Goal: Information Seeking & Learning: Learn about a topic

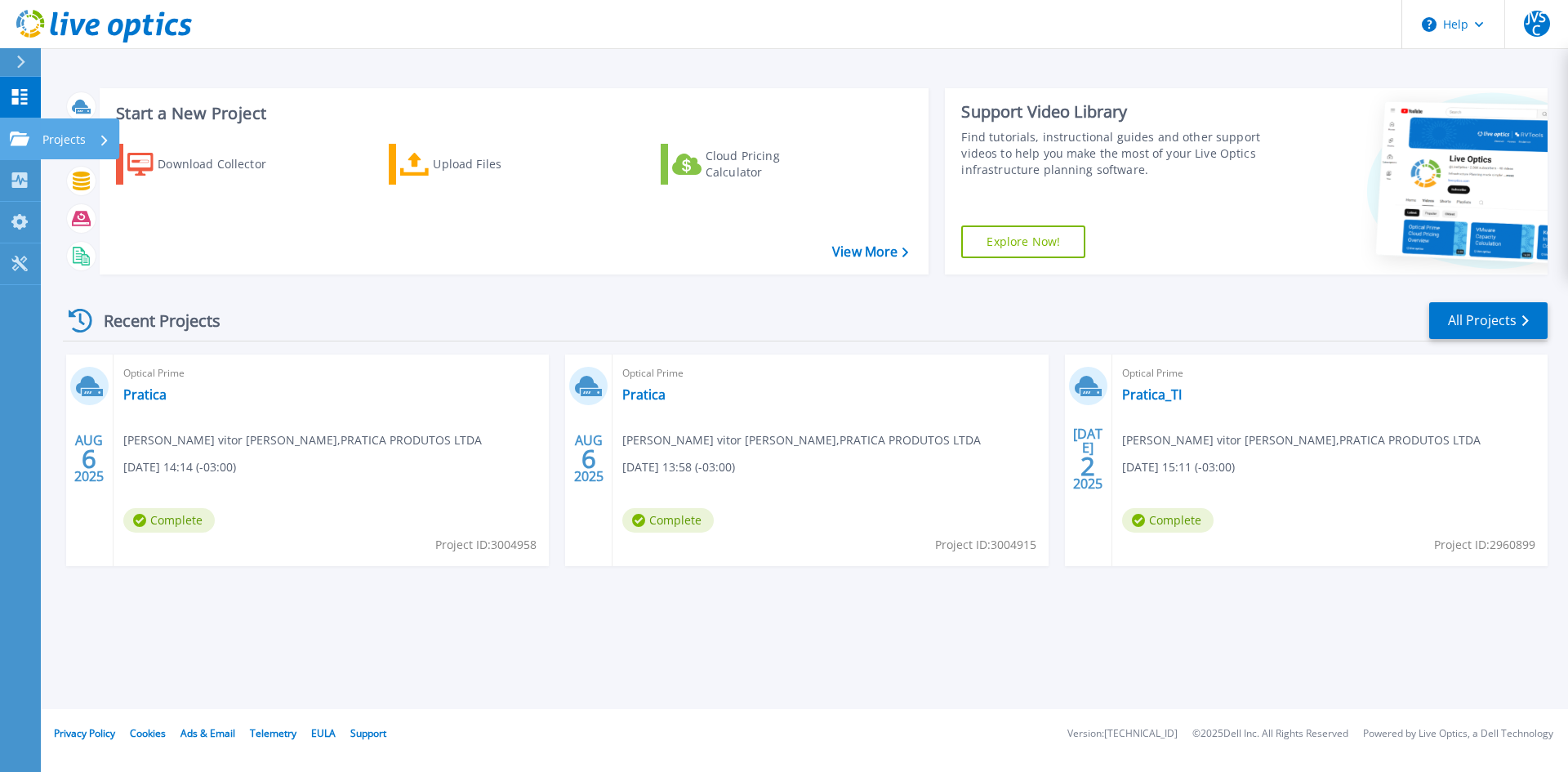
click at [49, 146] on p "Projects" at bounding box center [64, 139] width 43 height 42
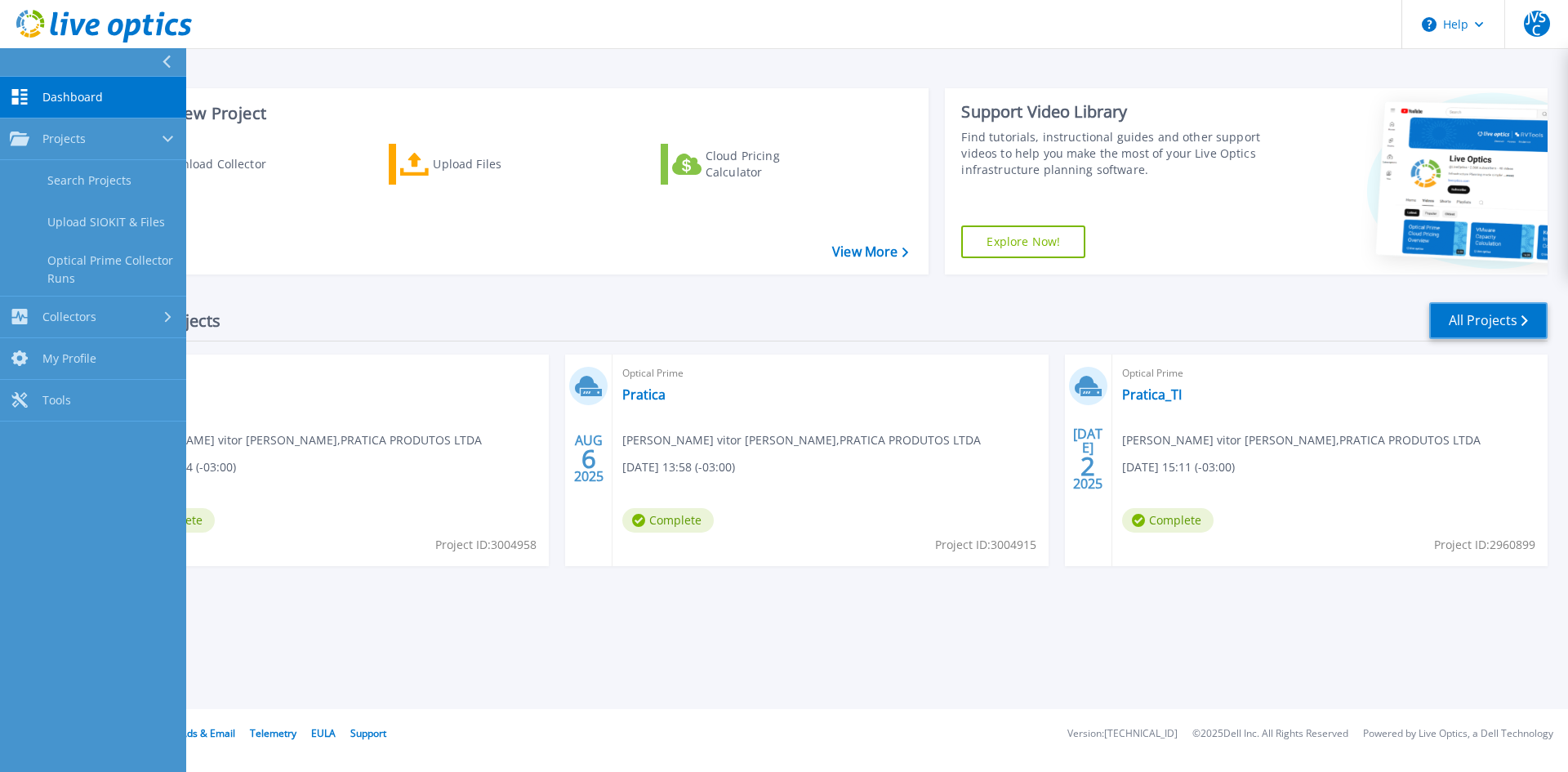
click at [1472, 330] on link "All Projects" at bounding box center [1488, 320] width 119 height 37
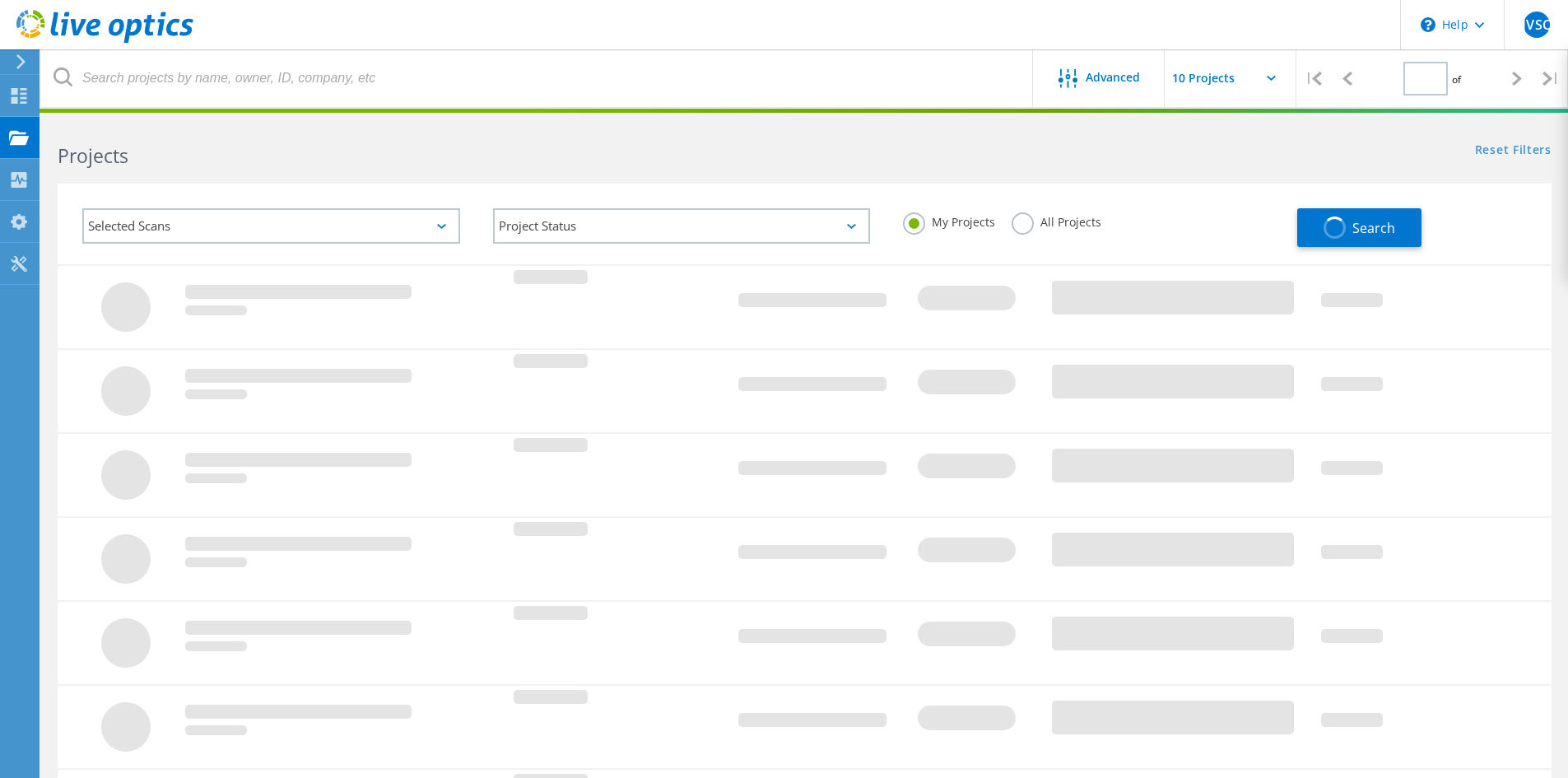
type input "1"
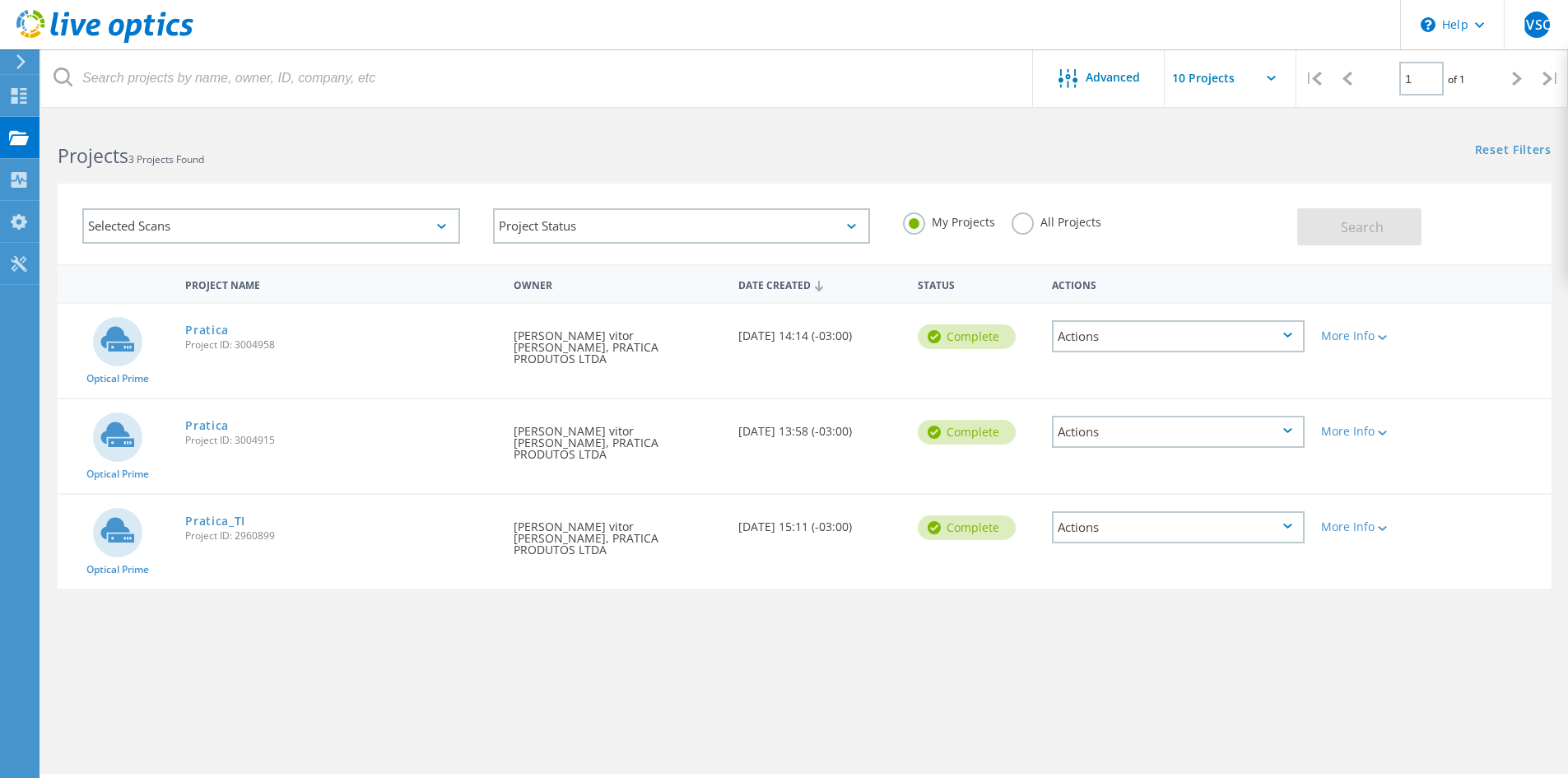
click at [1198, 495] on div "Actions" at bounding box center [1178, 527] width 269 height 65
click at [1190, 511] on div "Actions" at bounding box center [1178, 526] width 253 height 32
click at [1124, 553] on div "Delete" at bounding box center [1178, 566] width 249 height 25
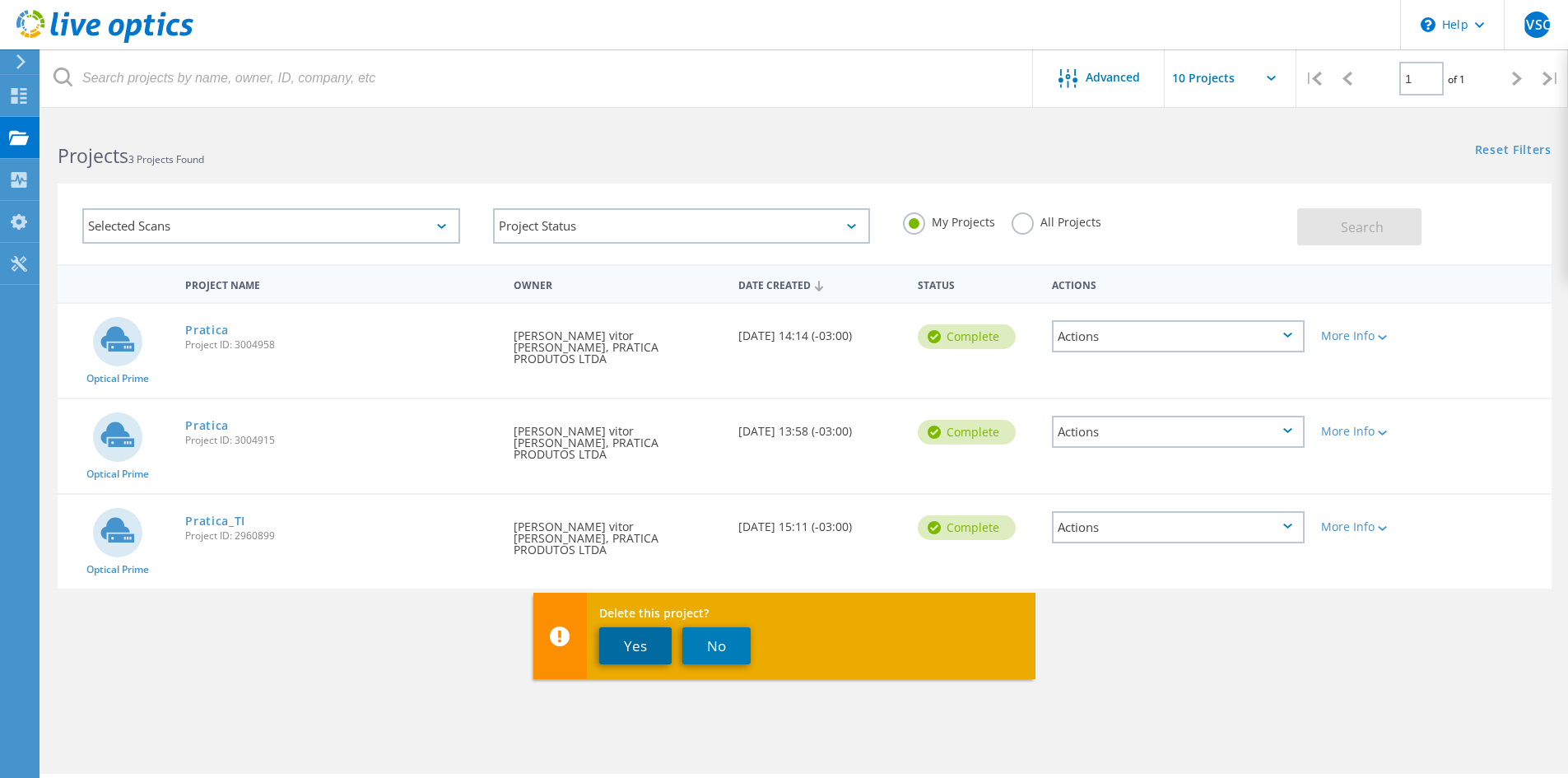
click at [649, 658] on button "Yes" at bounding box center [635, 645] width 72 height 37
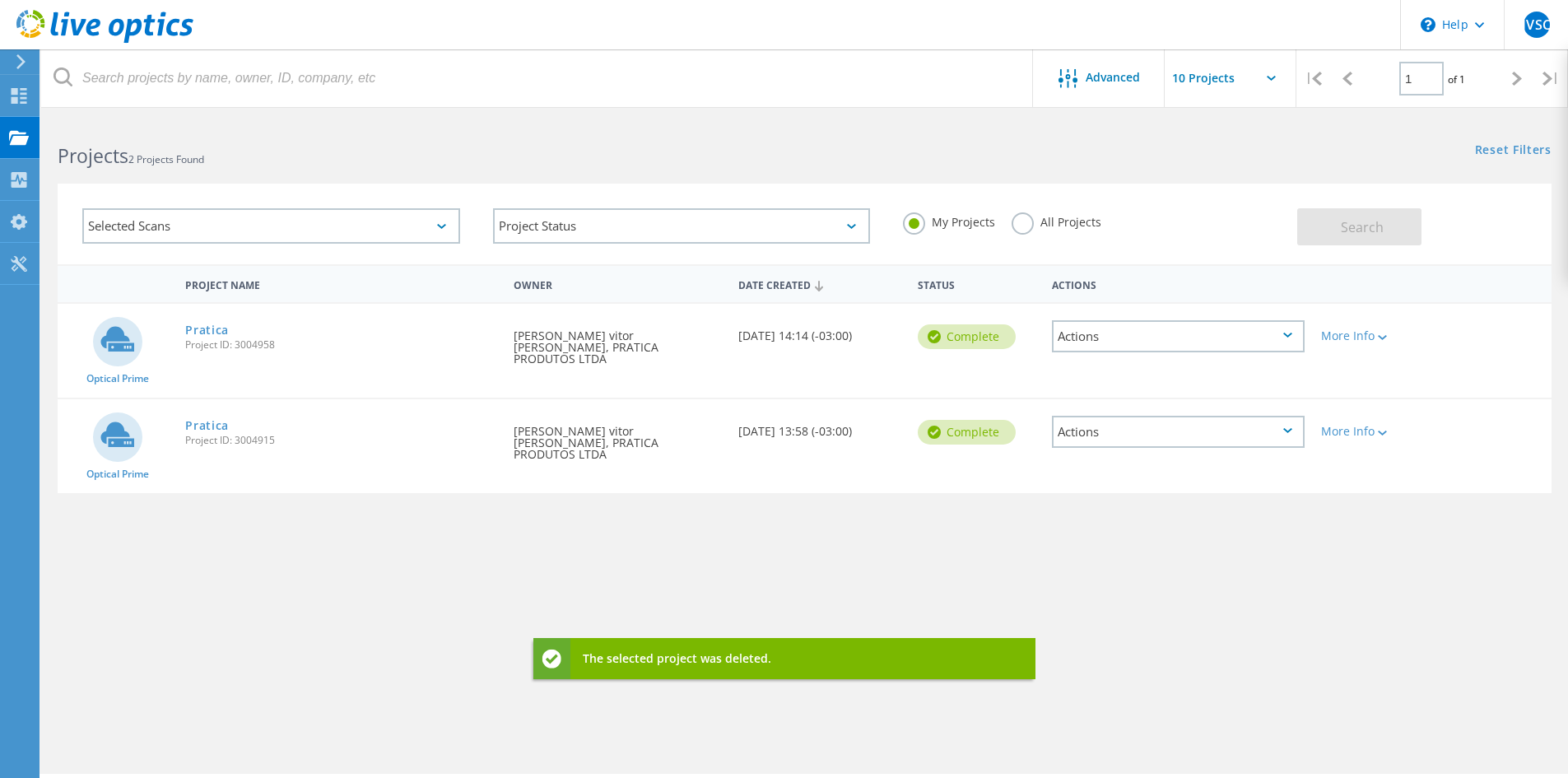
click at [1140, 422] on div "Actions" at bounding box center [1178, 431] width 253 height 32
click at [1101, 466] on div "Delete" at bounding box center [1178, 470] width 249 height 25
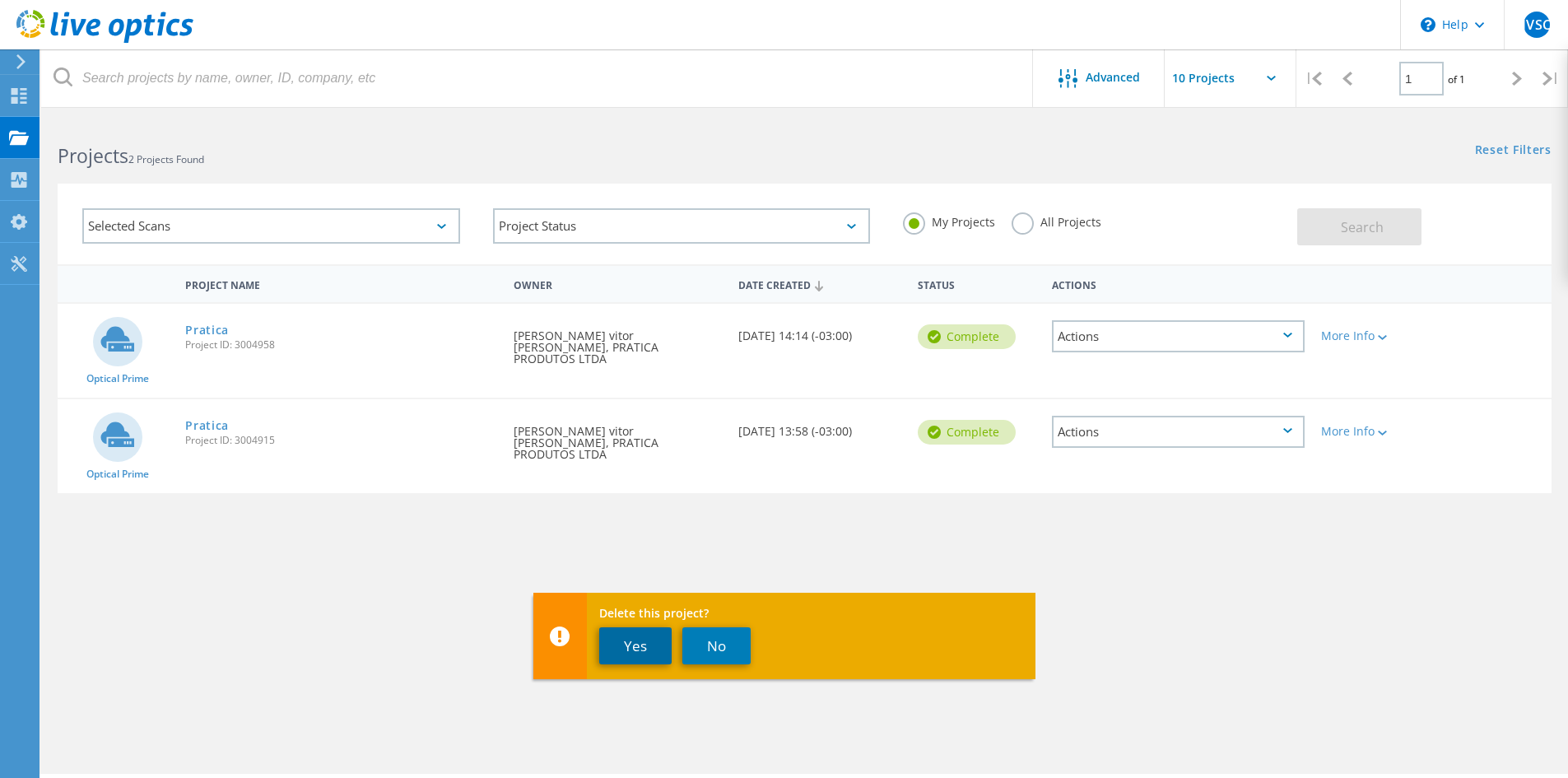
click at [637, 661] on button "Yes" at bounding box center [635, 645] width 72 height 37
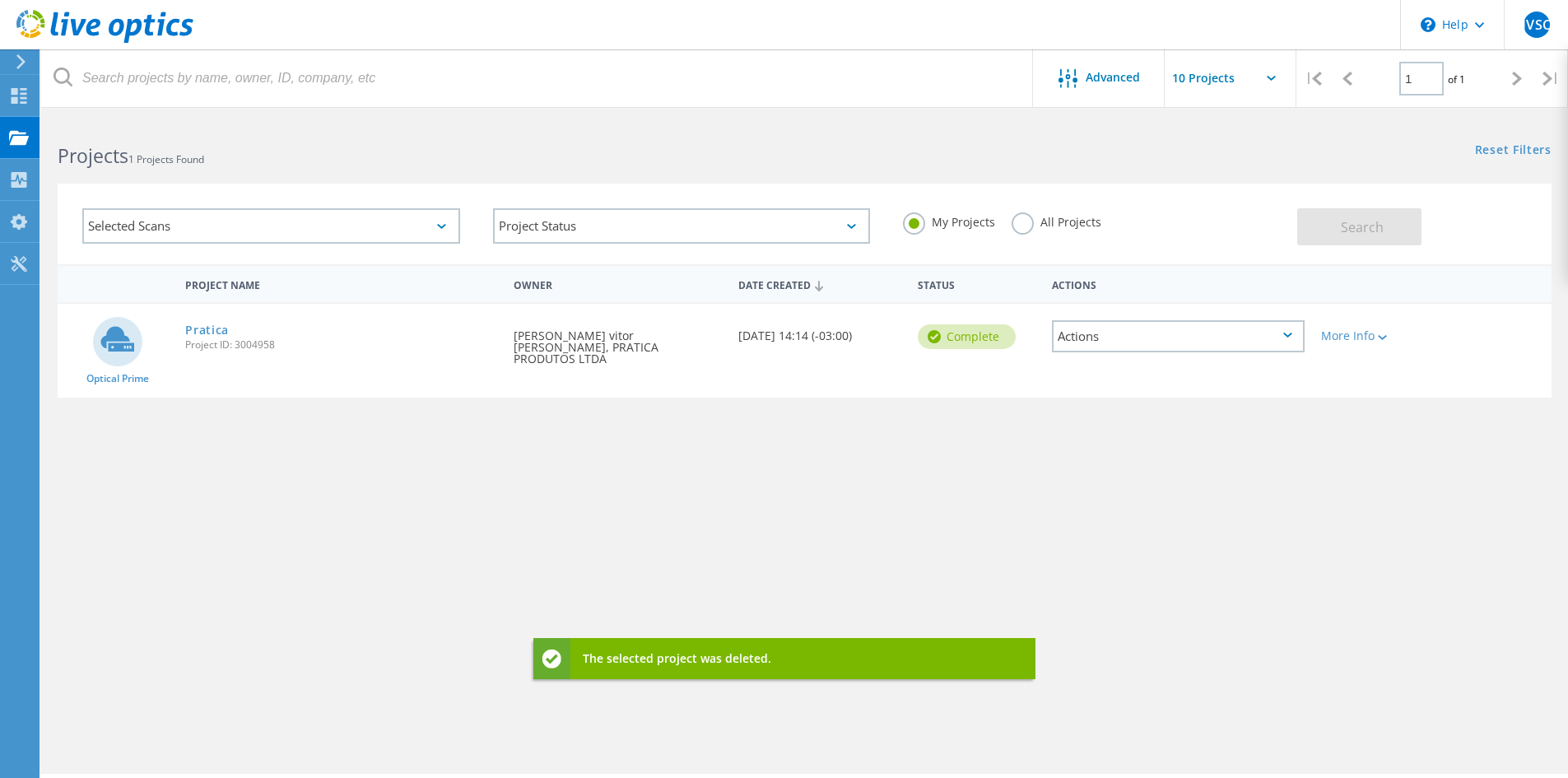
click at [1129, 338] on div "Actions" at bounding box center [1178, 335] width 253 height 32
click at [1097, 383] on div "Delete" at bounding box center [1178, 375] width 249 height 25
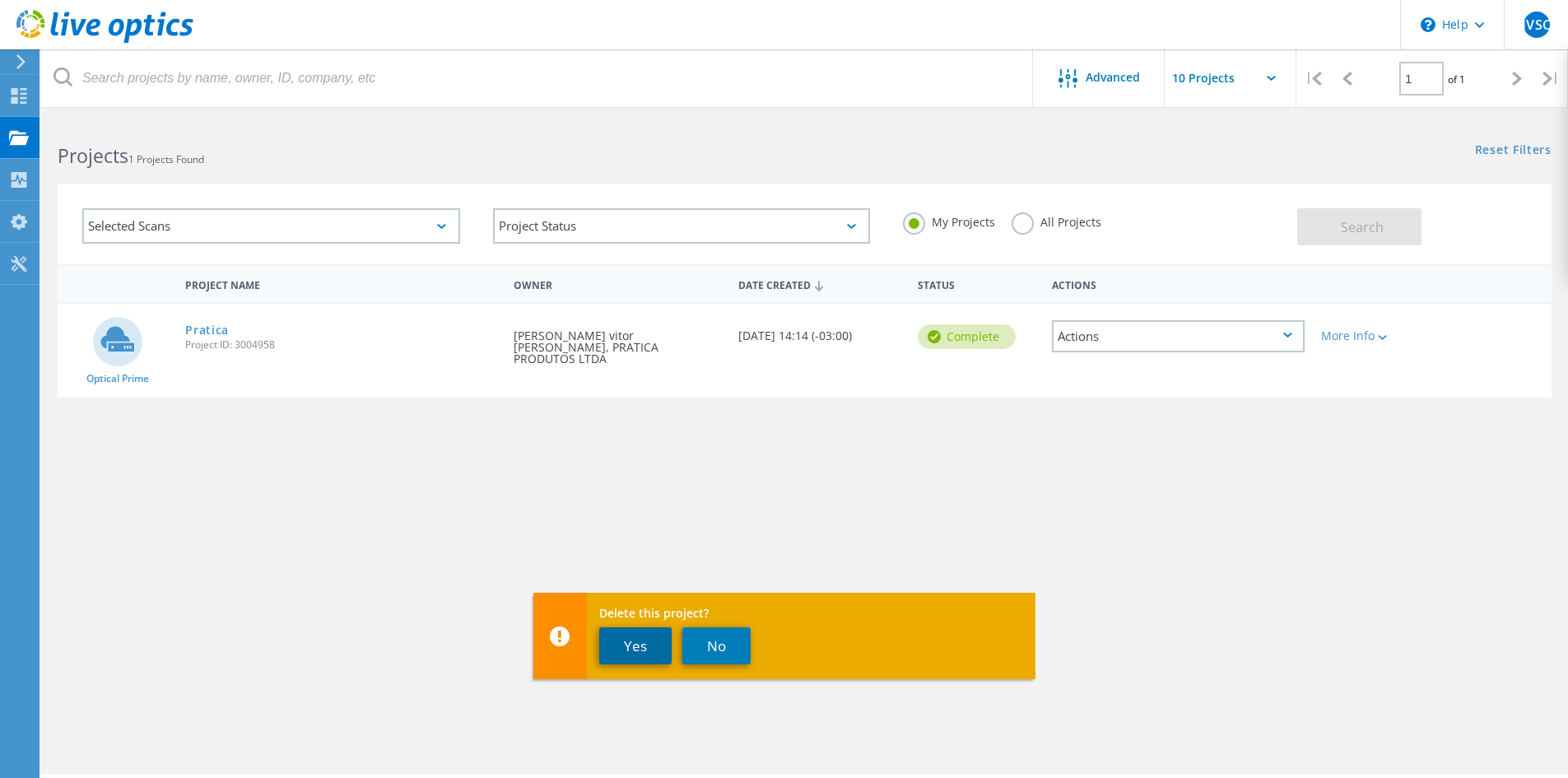
click at [628, 646] on button "Yes" at bounding box center [635, 645] width 72 height 37
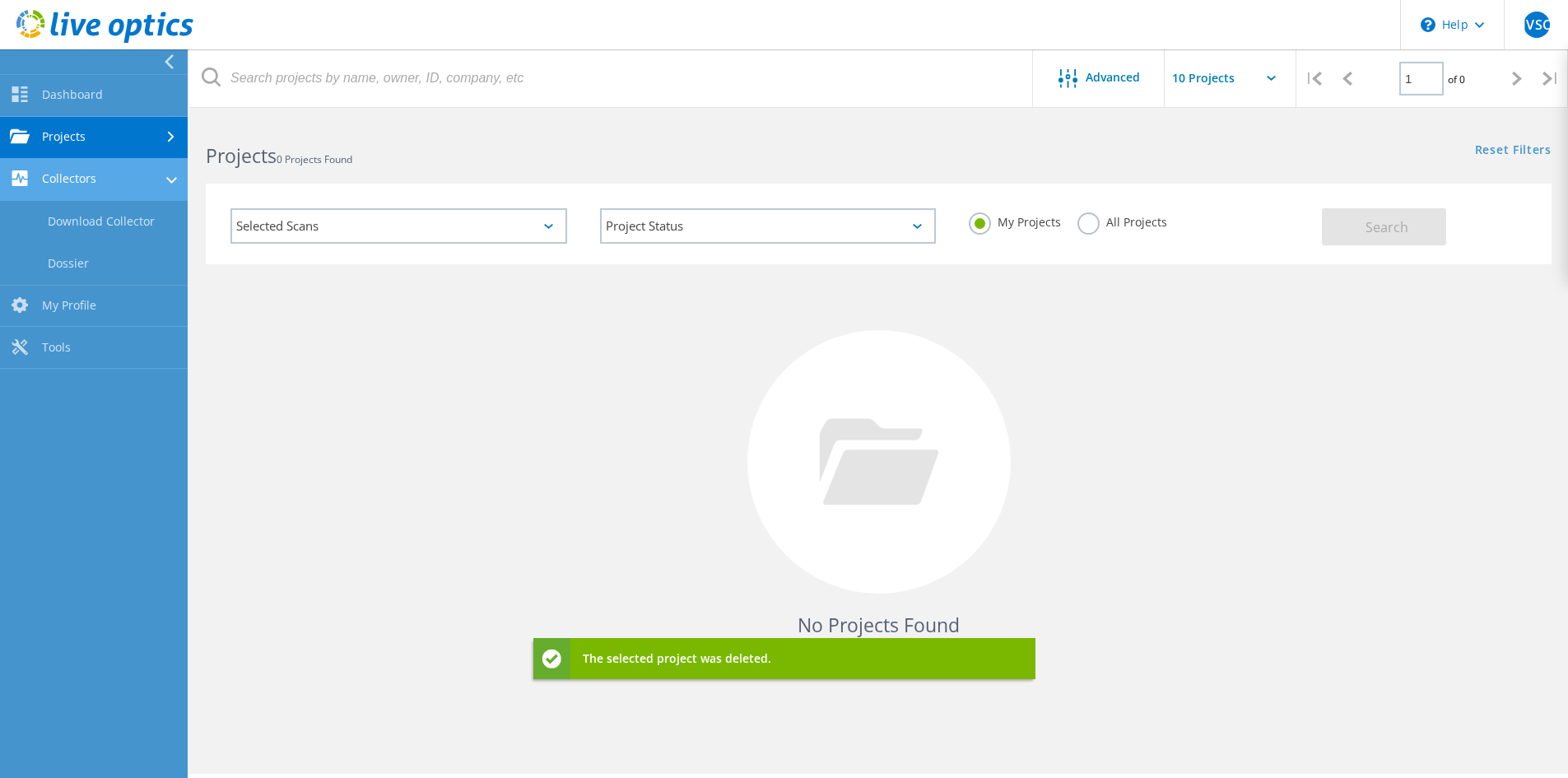
click at [59, 173] on link "Collectors" at bounding box center [93, 179] width 188 height 42
click at [107, 236] on link "My Profile" at bounding box center [93, 222] width 188 height 42
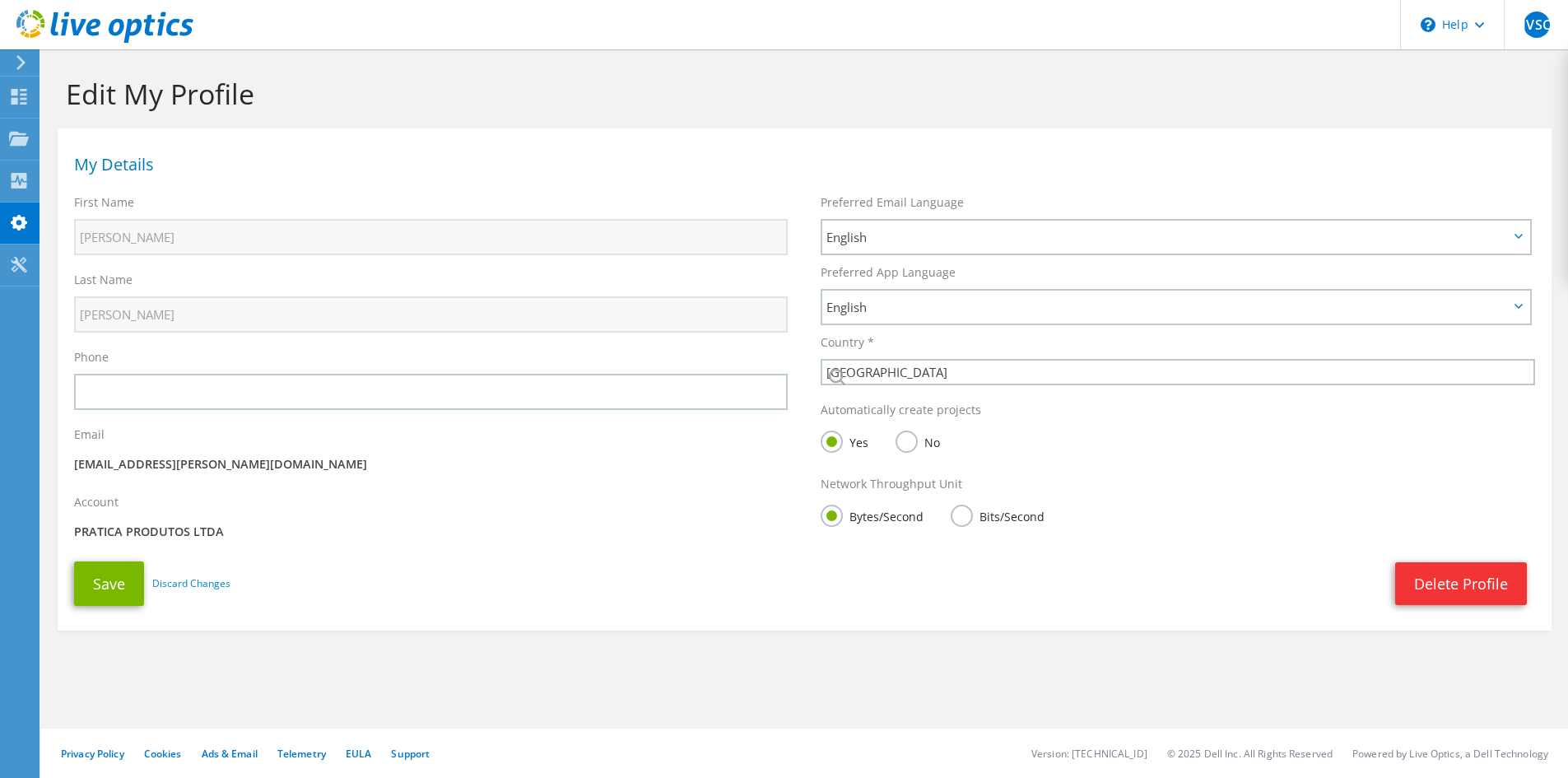
select select "30"
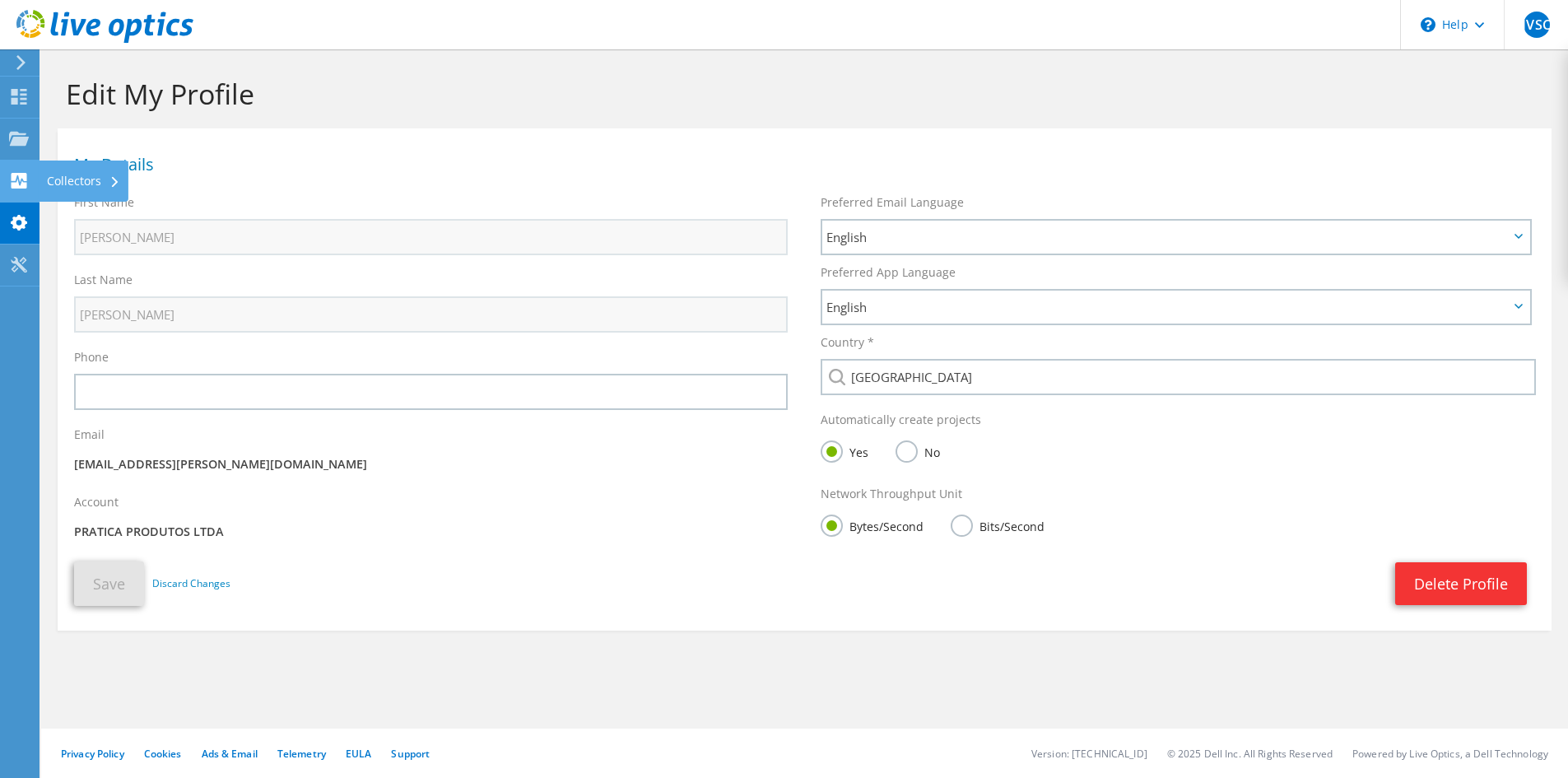
click at [26, 186] on use at bounding box center [19, 180] width 15 height 15
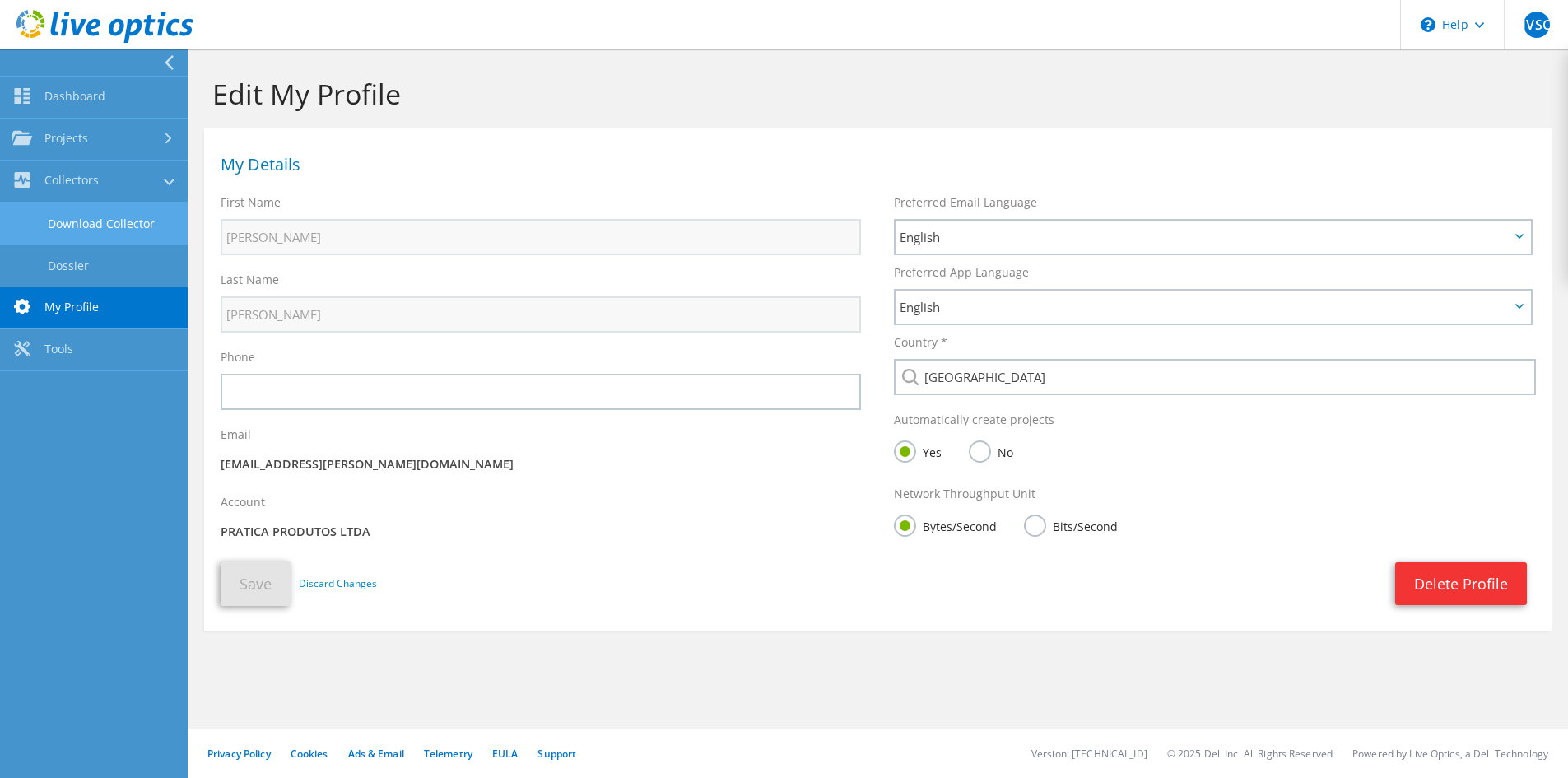
click at [129, 239] on link "Download Collector" at bounding box center [93, 224] width 188 height 42
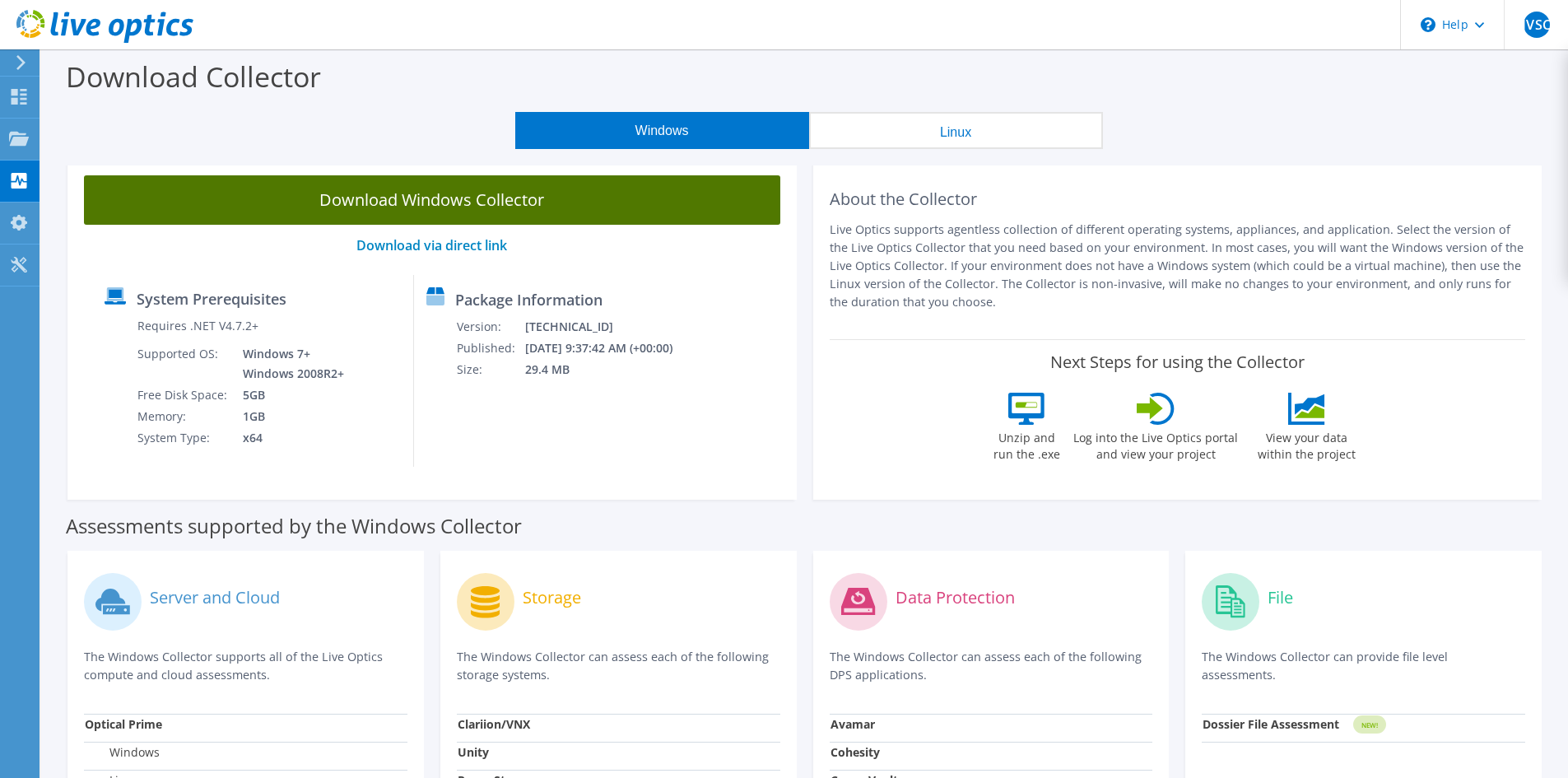
click at [529, 207] on link "Download Windows Collector" at bounding box center [432, 200] width 697 height 50
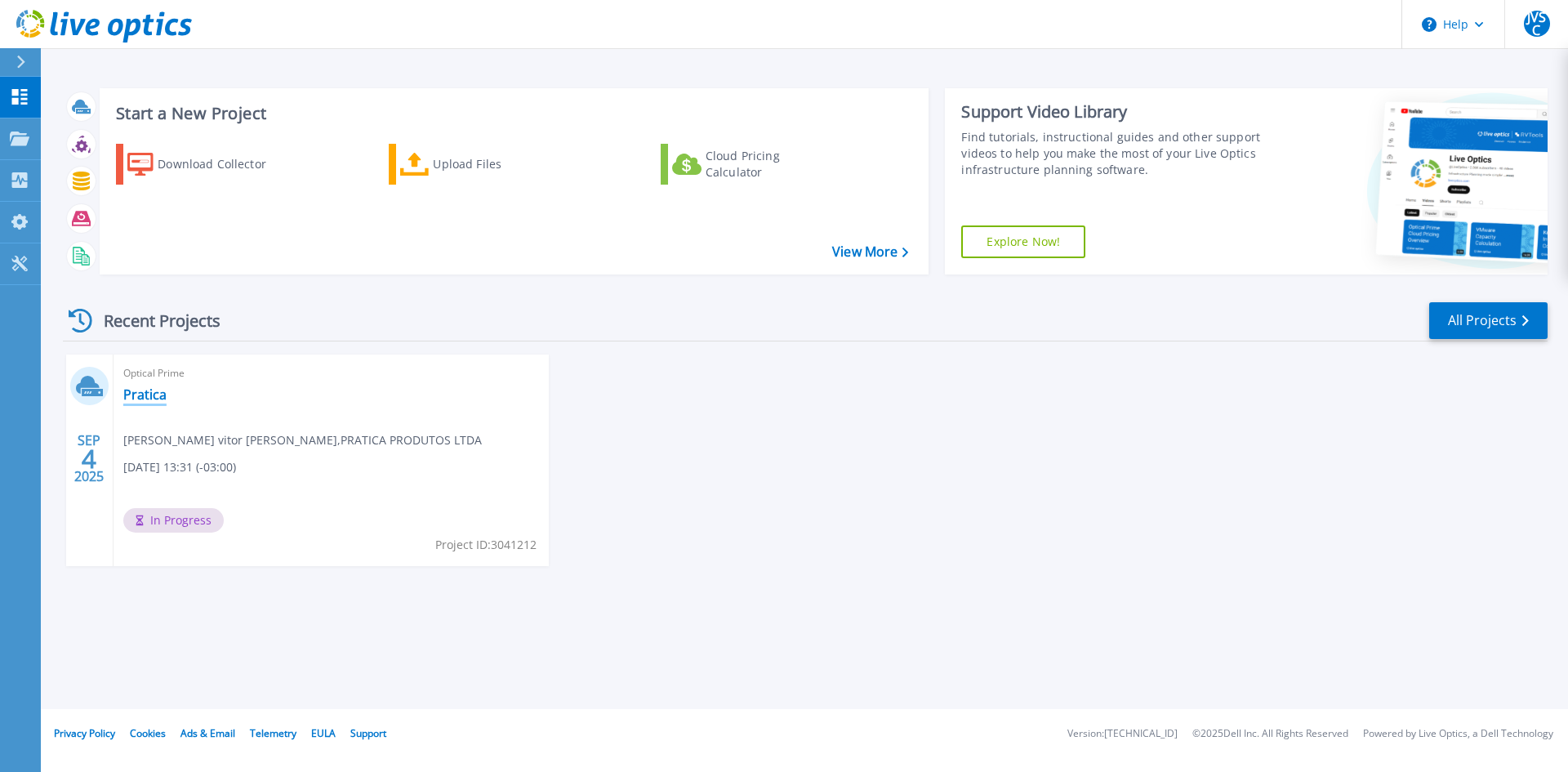
click at [156, 398] on link "Pratica" at bounding box center [145, 395] width 43 height 16
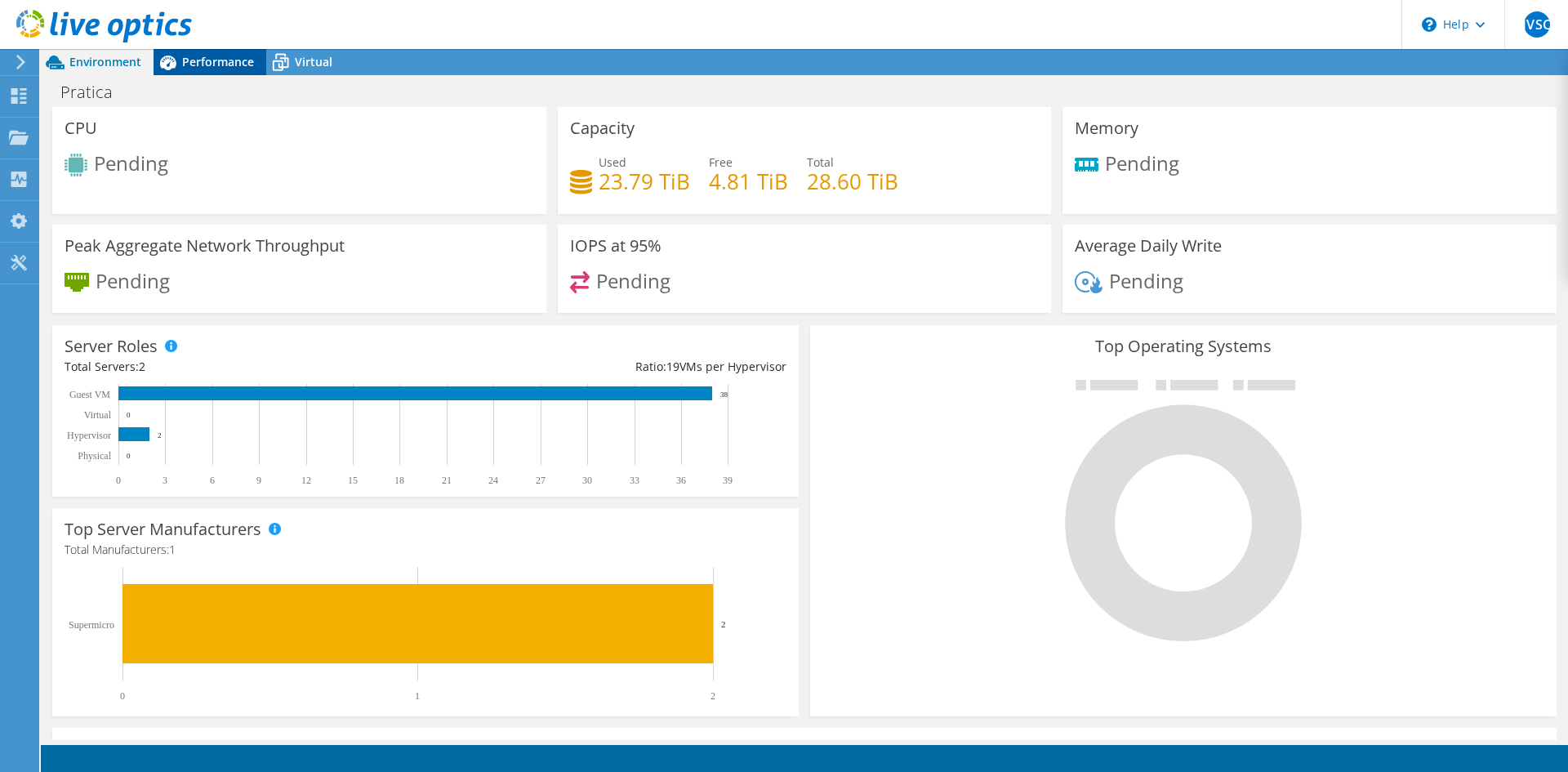
click at [208, 74] on div "Performance" at bounding box center [209, 62] width 112 height 26
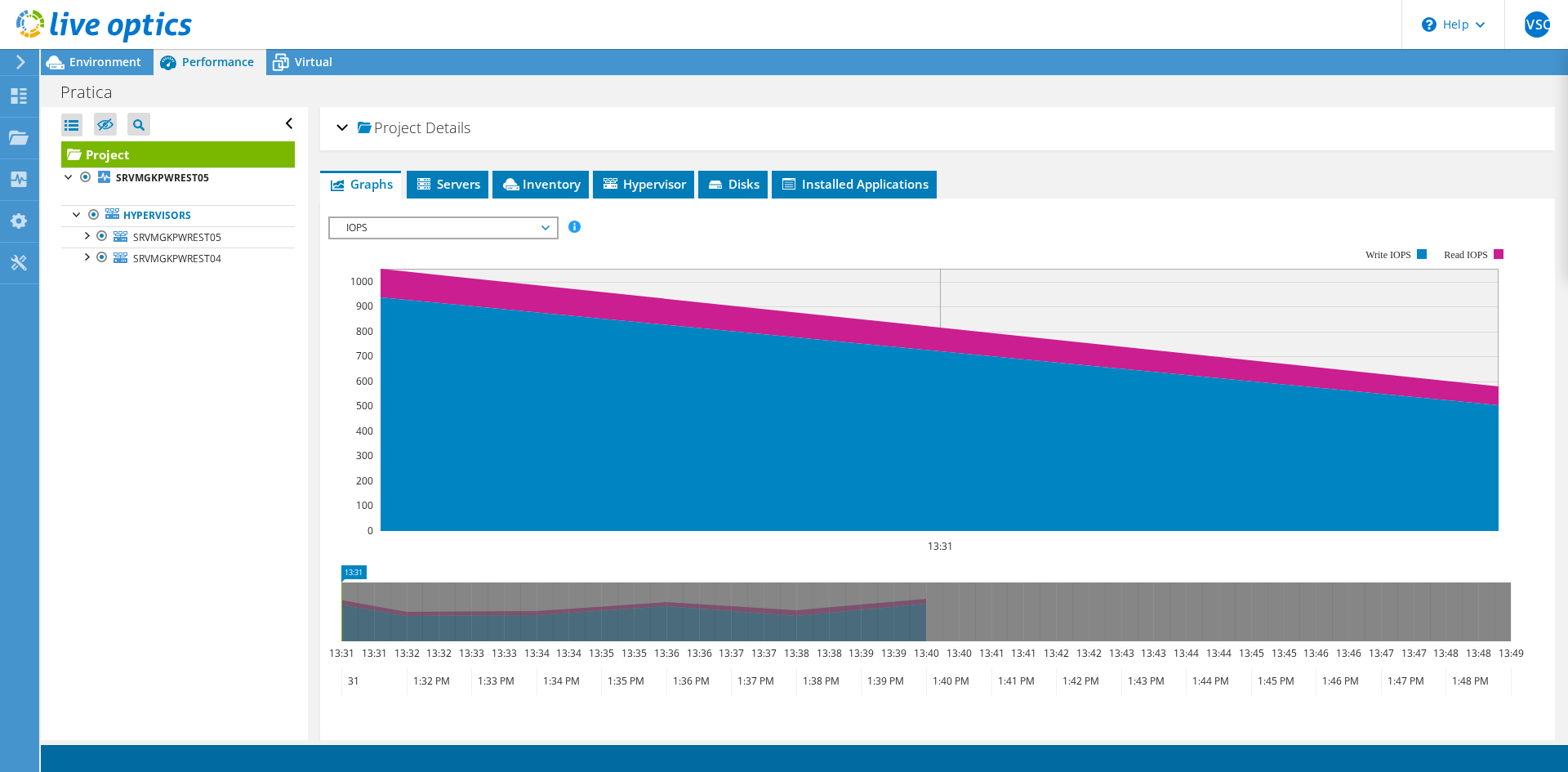
click at [441, 199] on div "IOPS Disk Throughput IO Size Latency Queue Depth CPU Percentage Memory Page Fau…" at bounding box center [937, 486] width 1218 height 576
click at [458, 187] on span "Servers" at bounding box center [447, 183] width 66 height 16
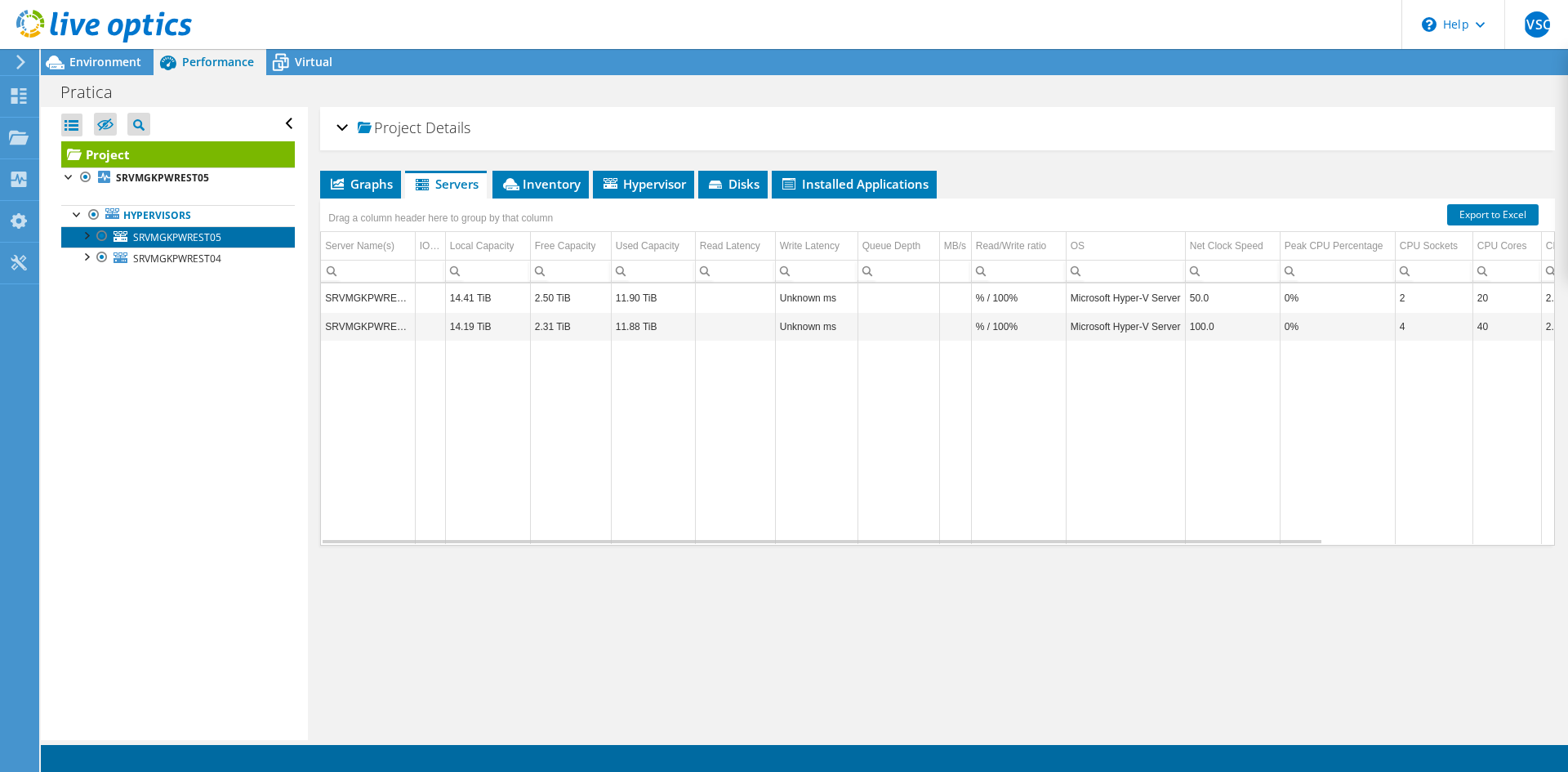
click at [160, 228] on link "SRVMGKPWREST05" at bounding box center [178, 237] width 234 height 22
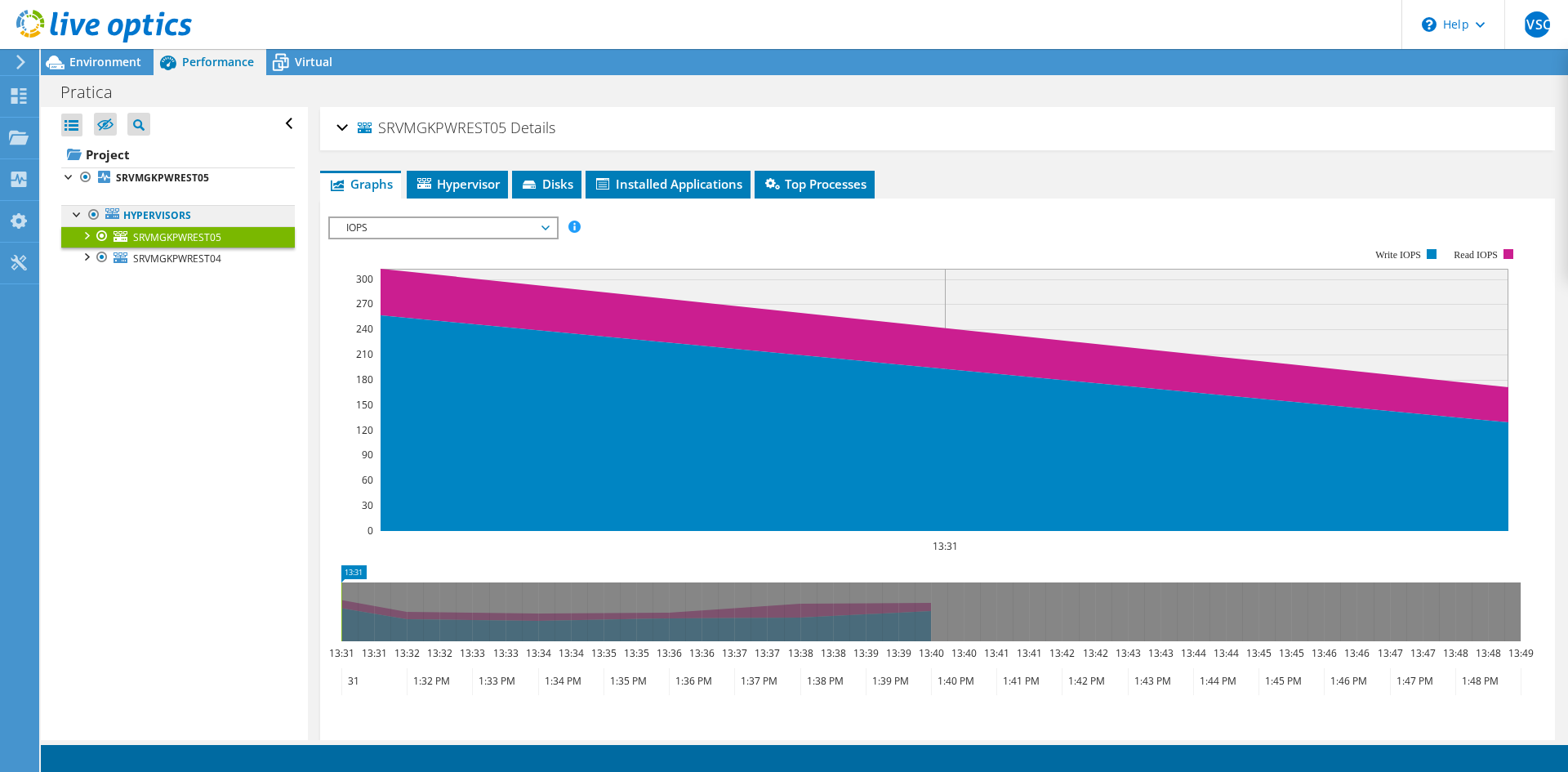
click at [172, 217] on link "Hypervisors" at bounding box center [178, 216] width 234 height 22
click at [473, 177] on span "Hypervisor" at bounding box center [457, 183] width 84 height 16
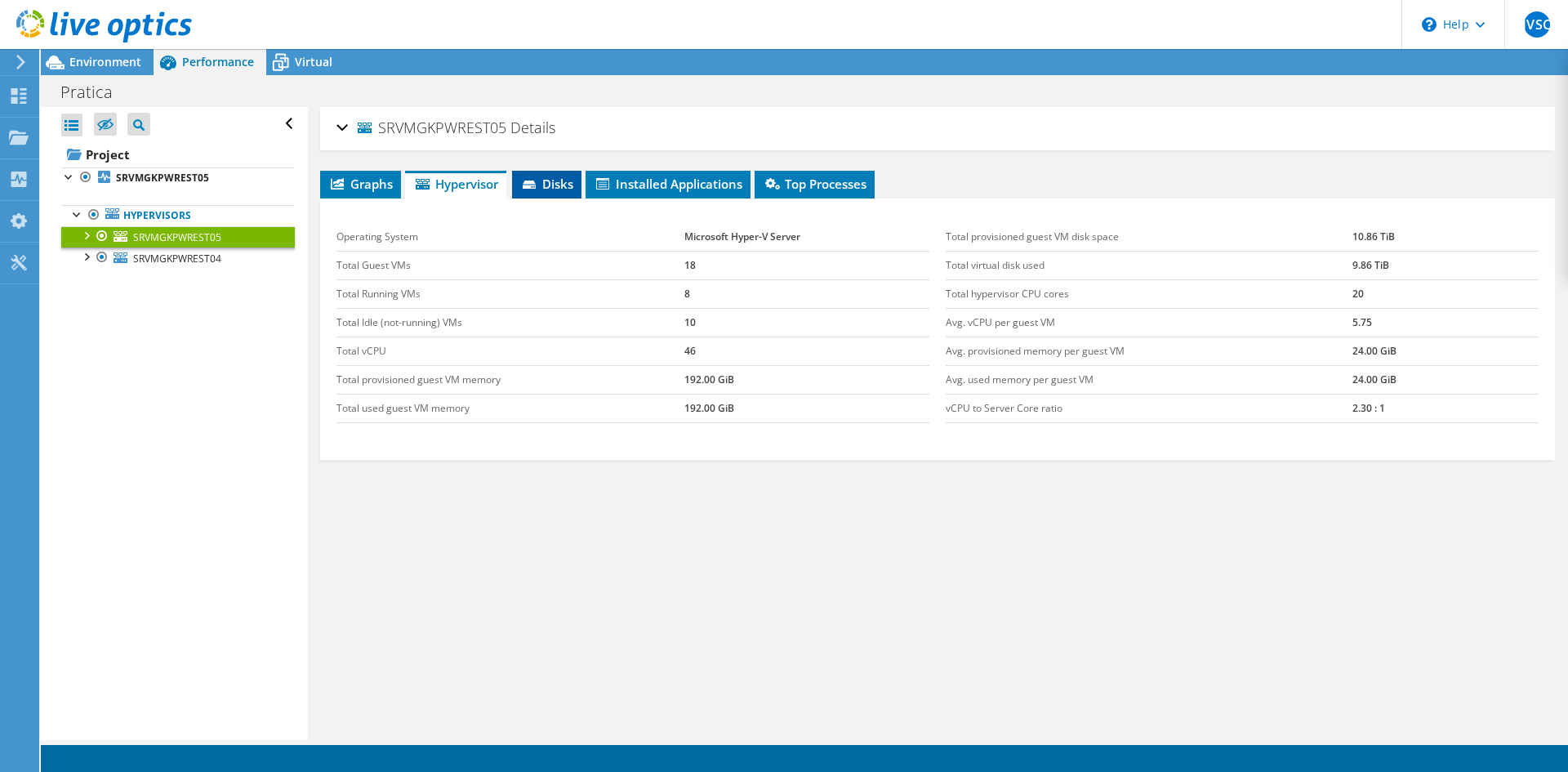
click at [523, 181] on span "Disks" at bounding box center [546, 183] width 53 height 16
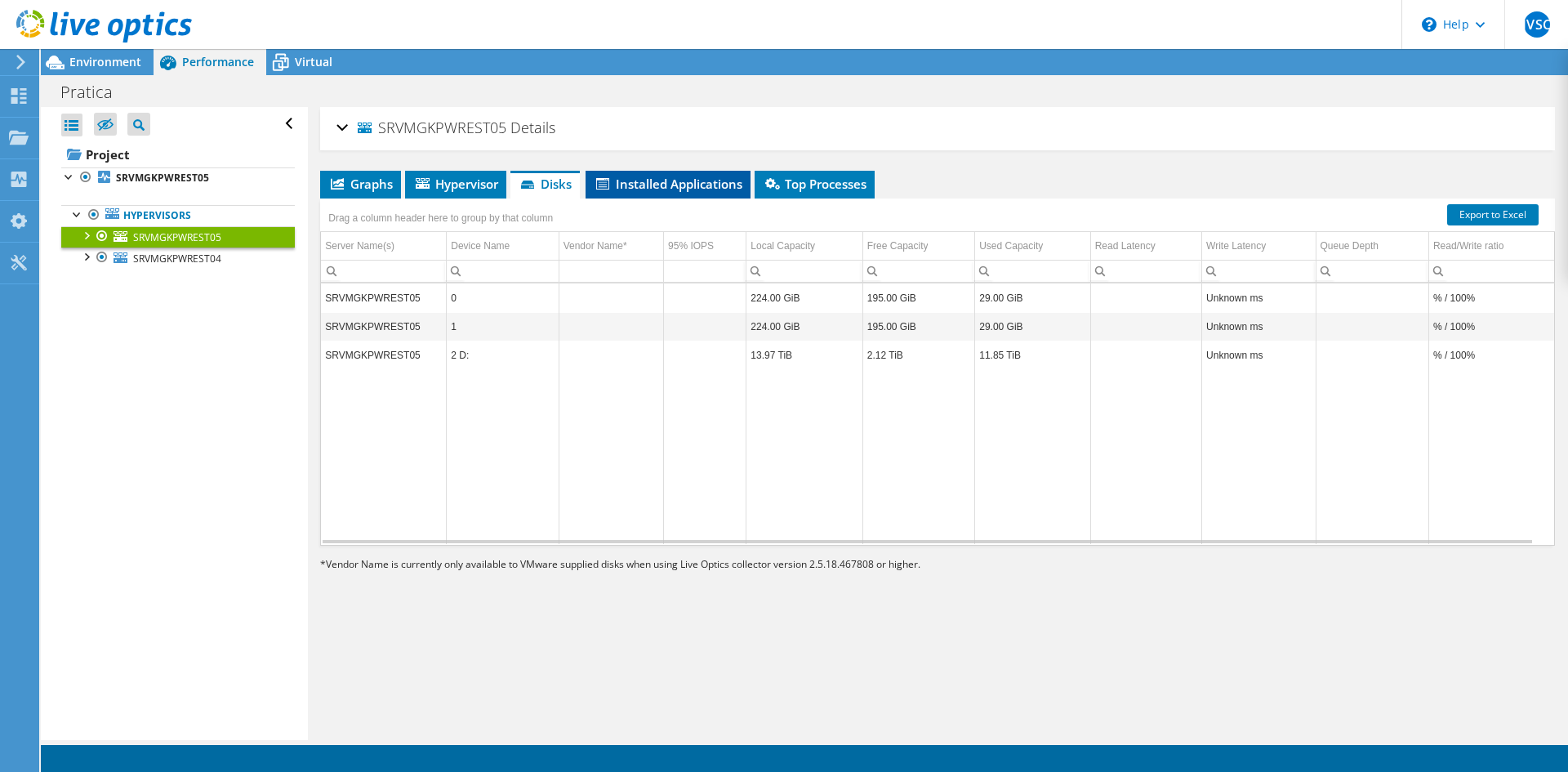
click at [617, 192] on li "Installed Applications" at bounding box center [668, 184] width 165 height 28
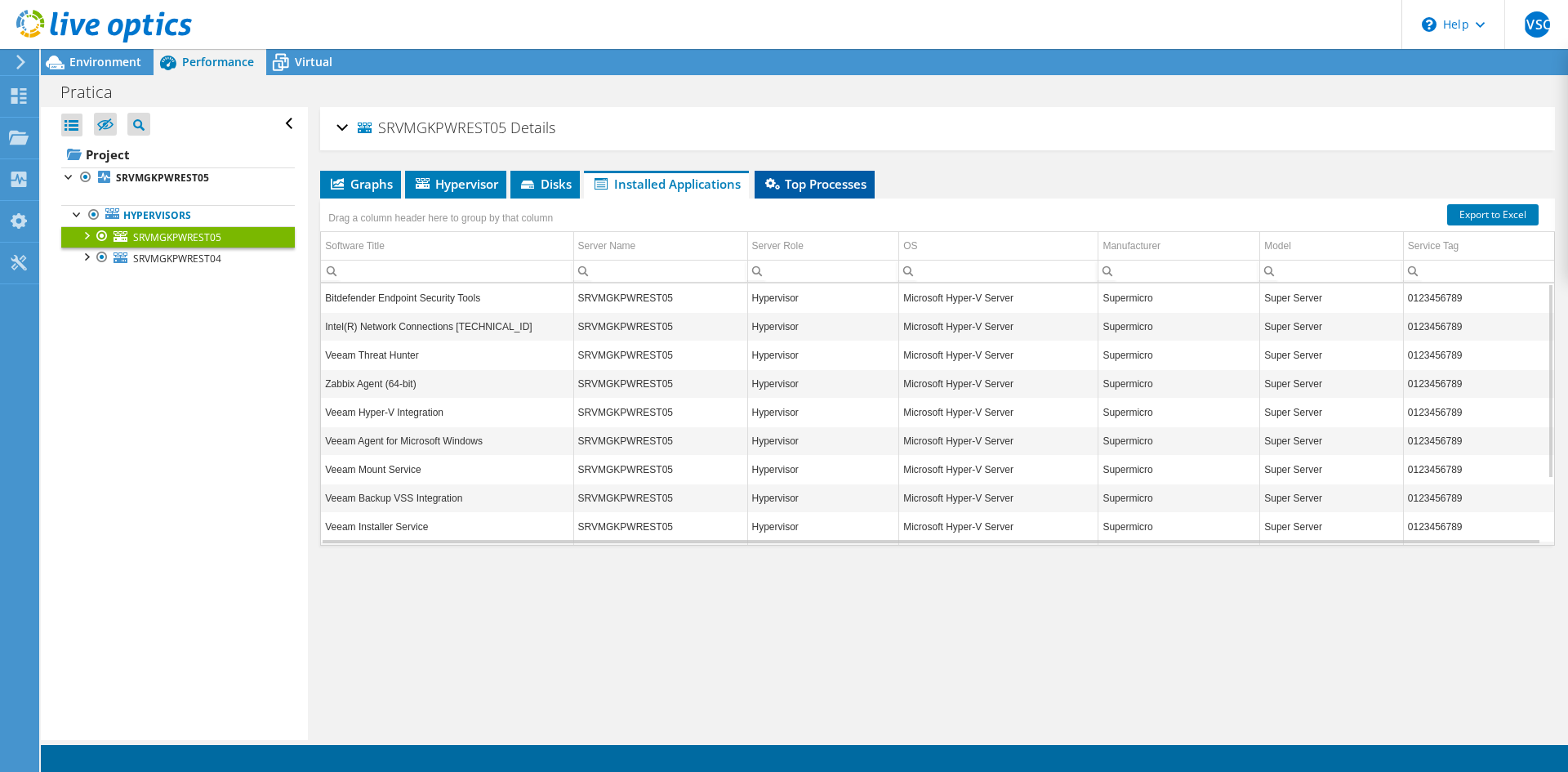
click at [833, 189] on span "Top Processes" at bounding box center [814, 183] width 103 height 16
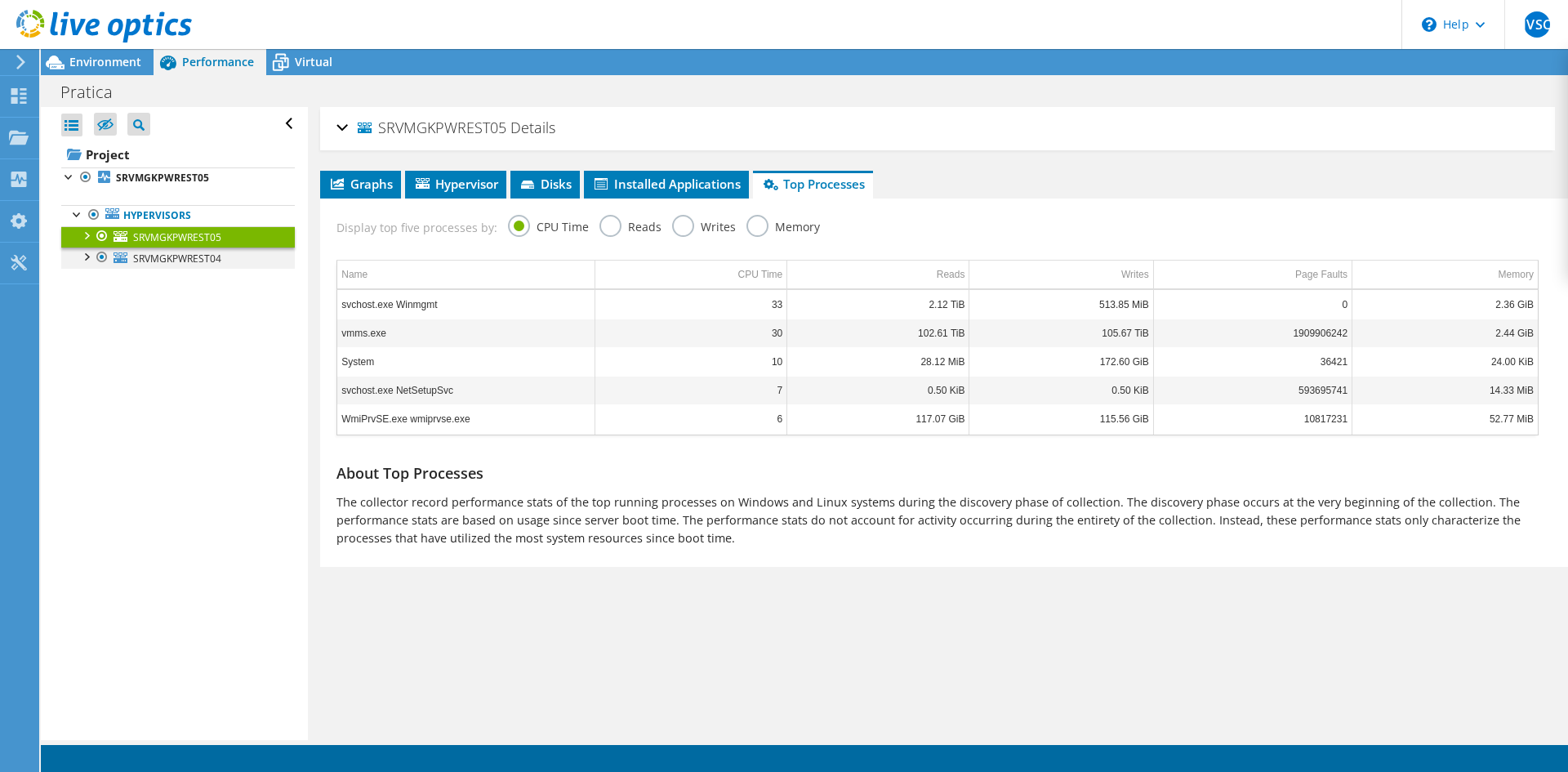
click at [85, 260] on div at bounding box center [85, 255] width 16 height 16
click at [83, 231] on div at bounding box center [85, 235] width 16 height 16
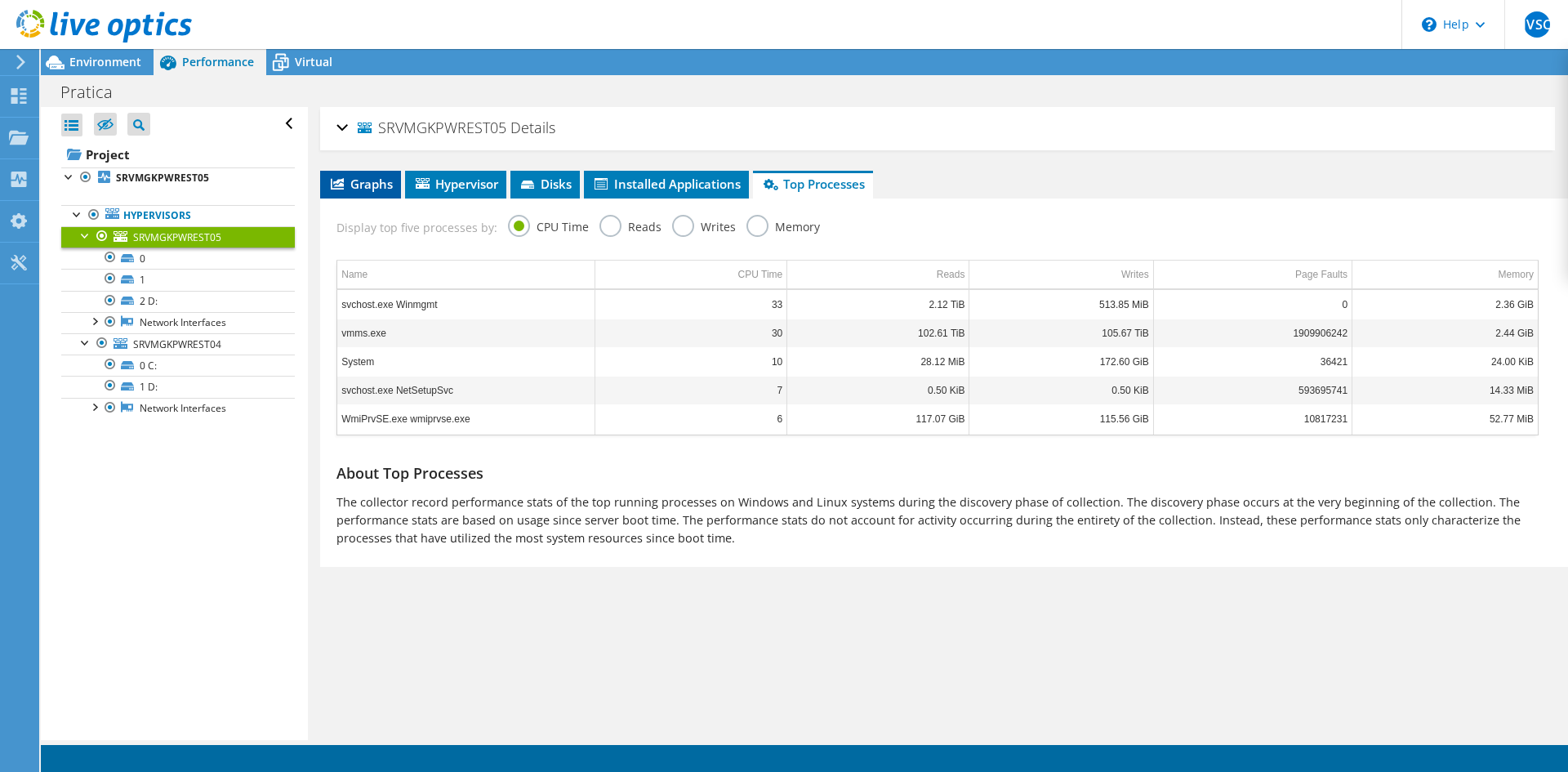
click at [349, 178] on span "Graphs" at bounding box center [360, 183] width 65 height 16
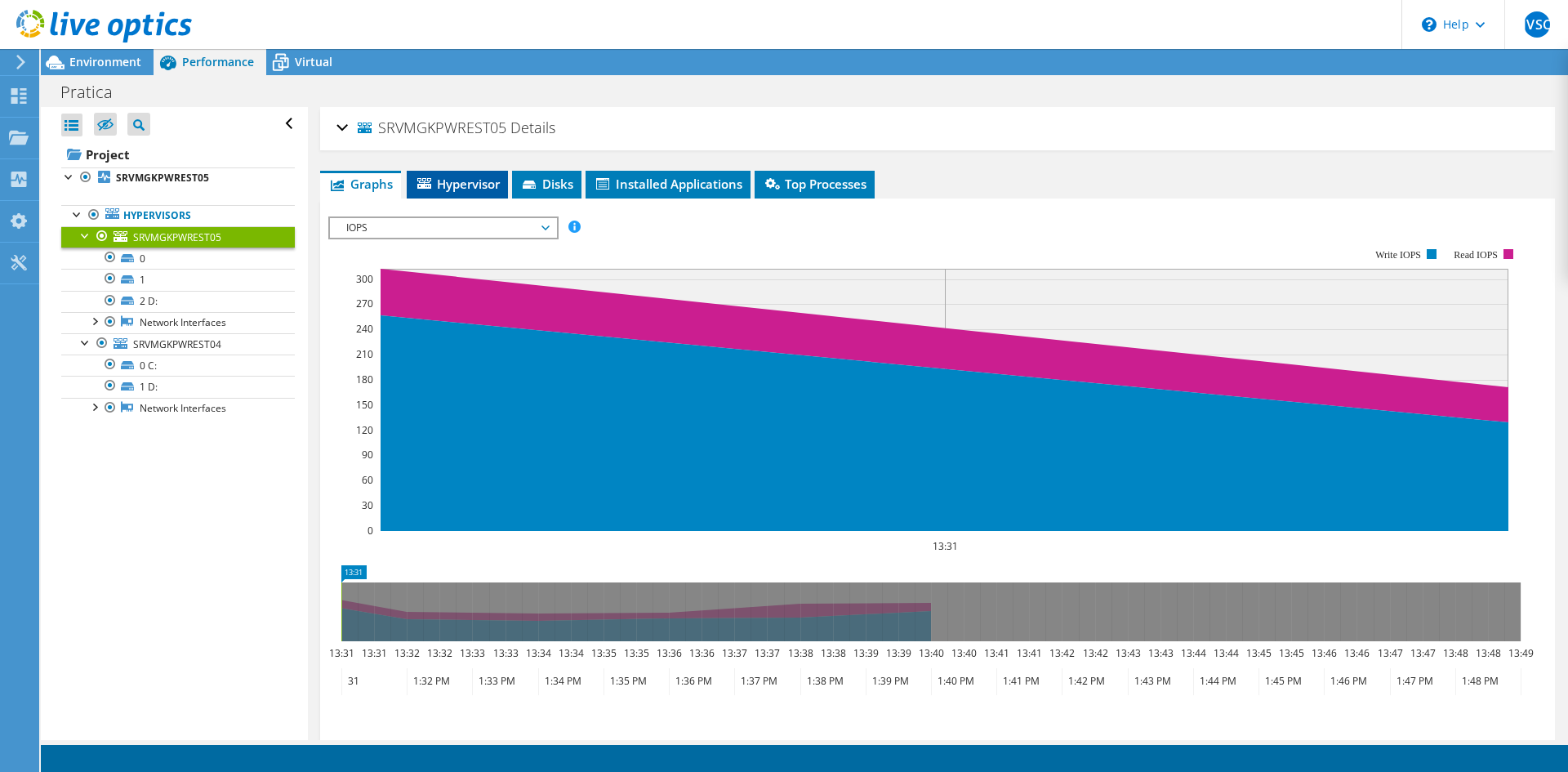
click at [453, 191] on span "Hypervisor" at bounding box center [457, 183] width 84 height 16
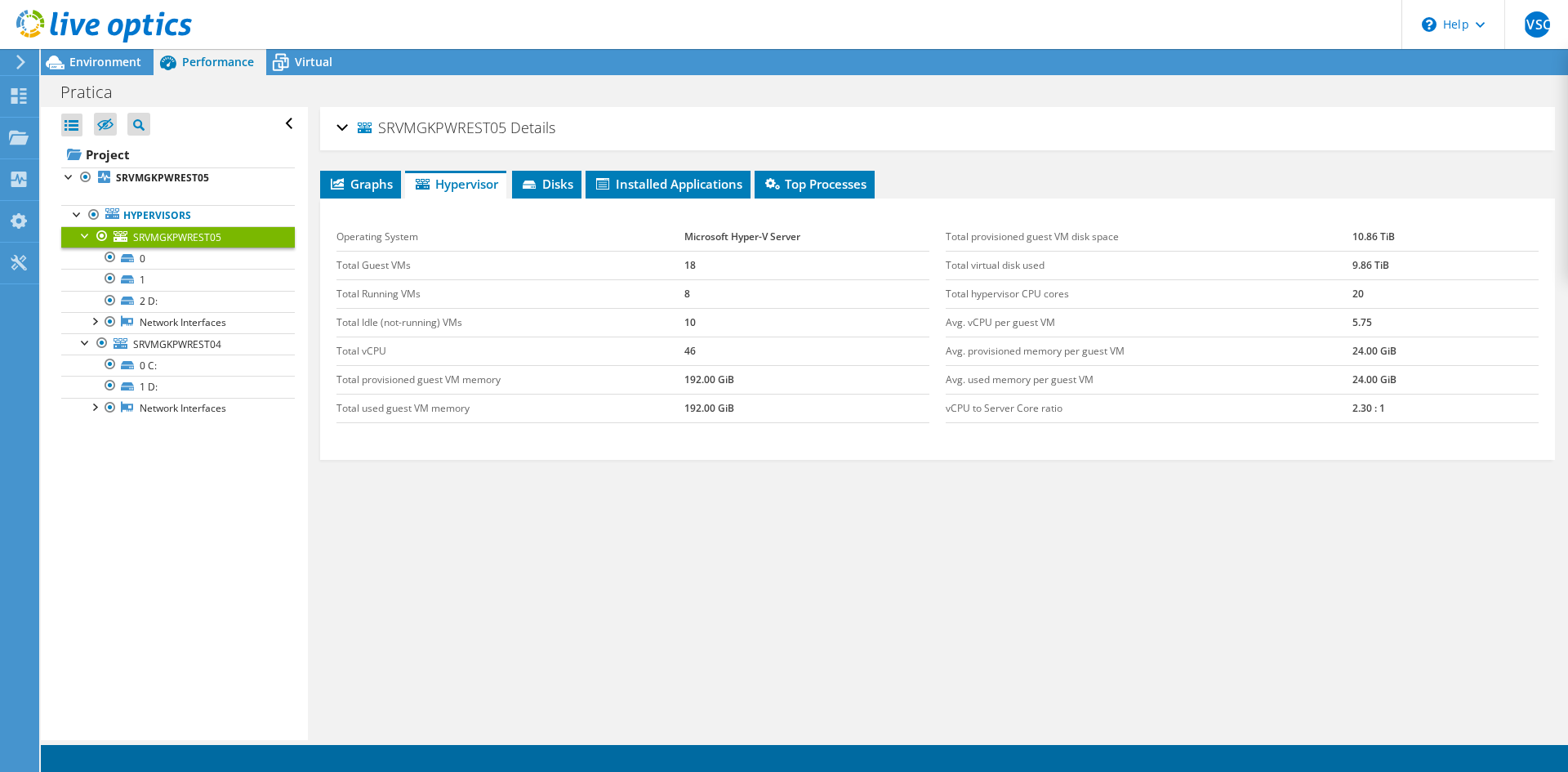
click at [272, 84] on div "Pratica Print" at bounding box center [803, 92] width 1527 height 31
click at [303, 73] on div "Virtual" at bounding box center [305, 62] width 78 height 26
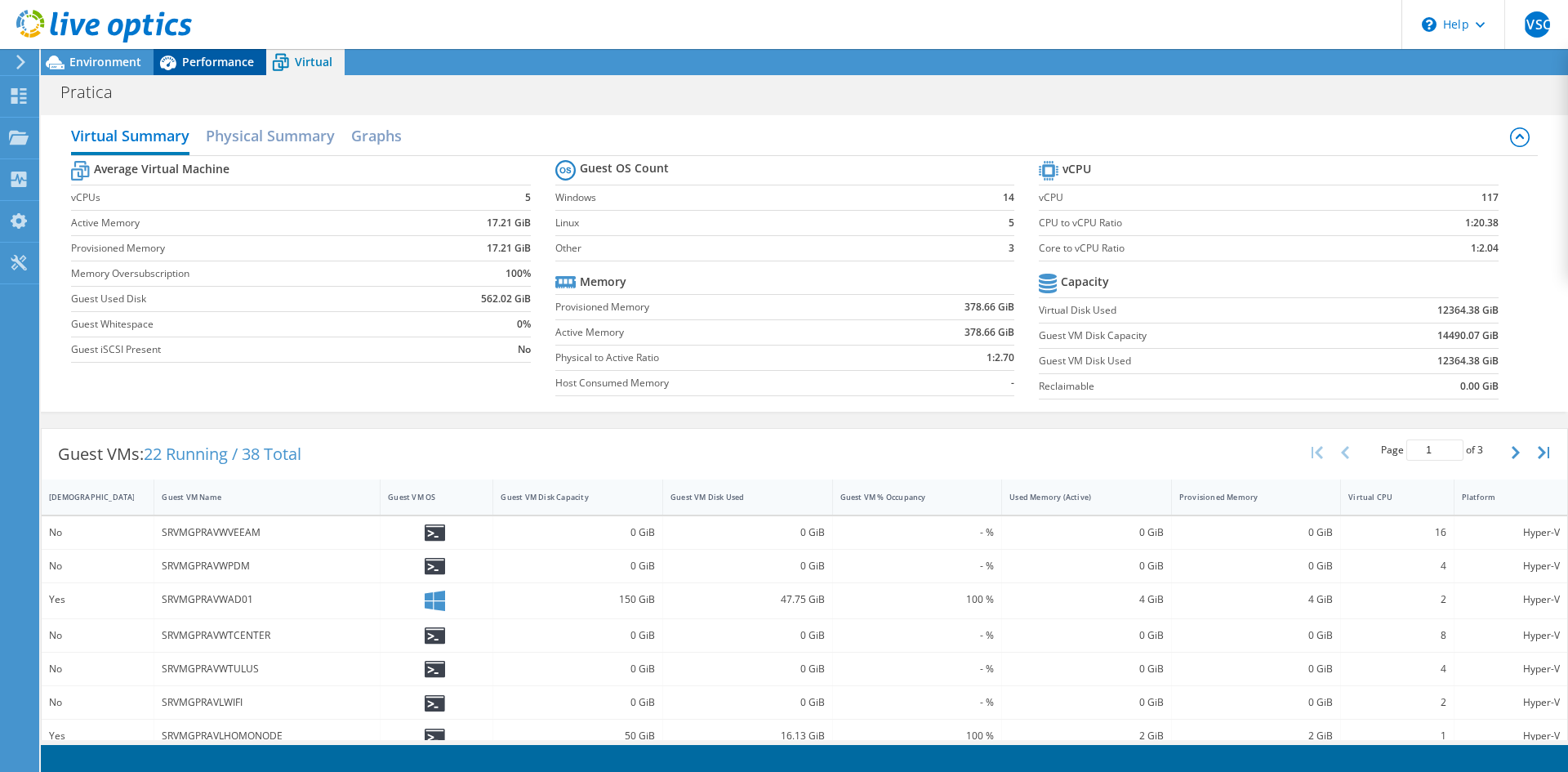
click at [192, 75] on div "Performance" at bounding box center [209, 62] width 112 height 26
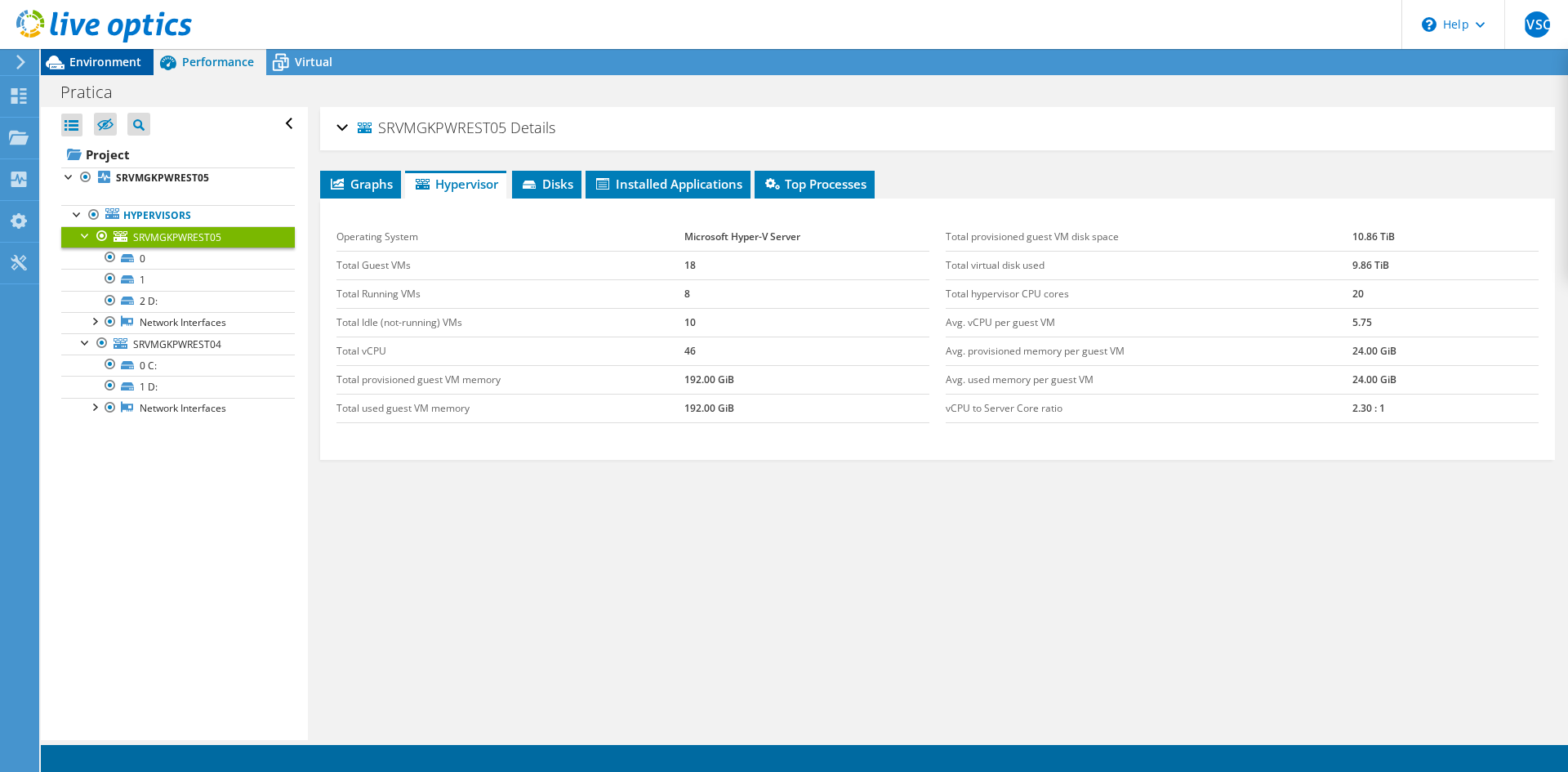
click at [113, 58] on span "Environment" at bounding box center [105, 61] width 72 height 15
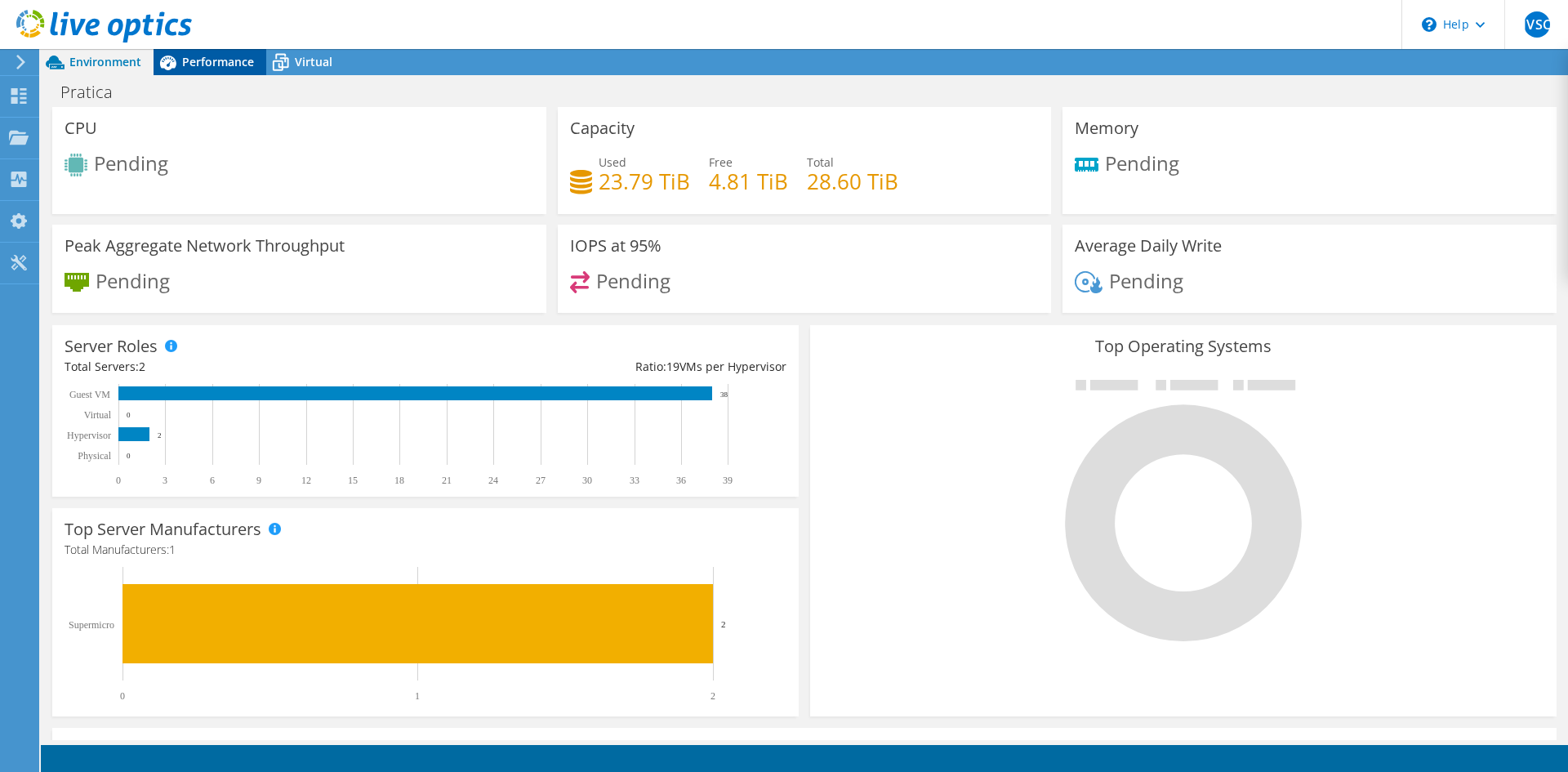
click at [235, 52] on div "Performance" at bounding box center [209, 62] width 112 height 26
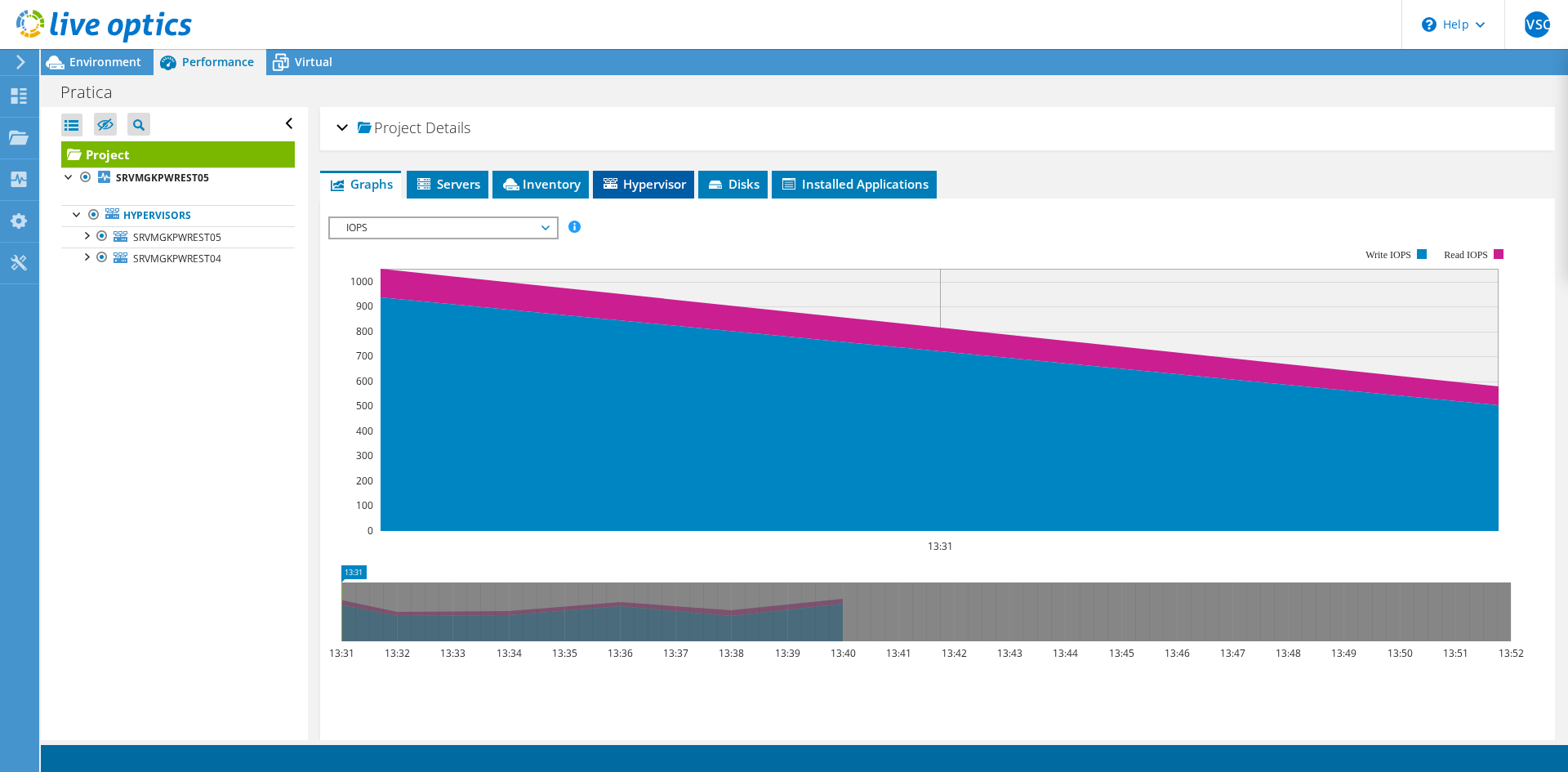
click at [609, 191] on span "Hypervisor" at bounding box center [643, 183] width 84 height 16
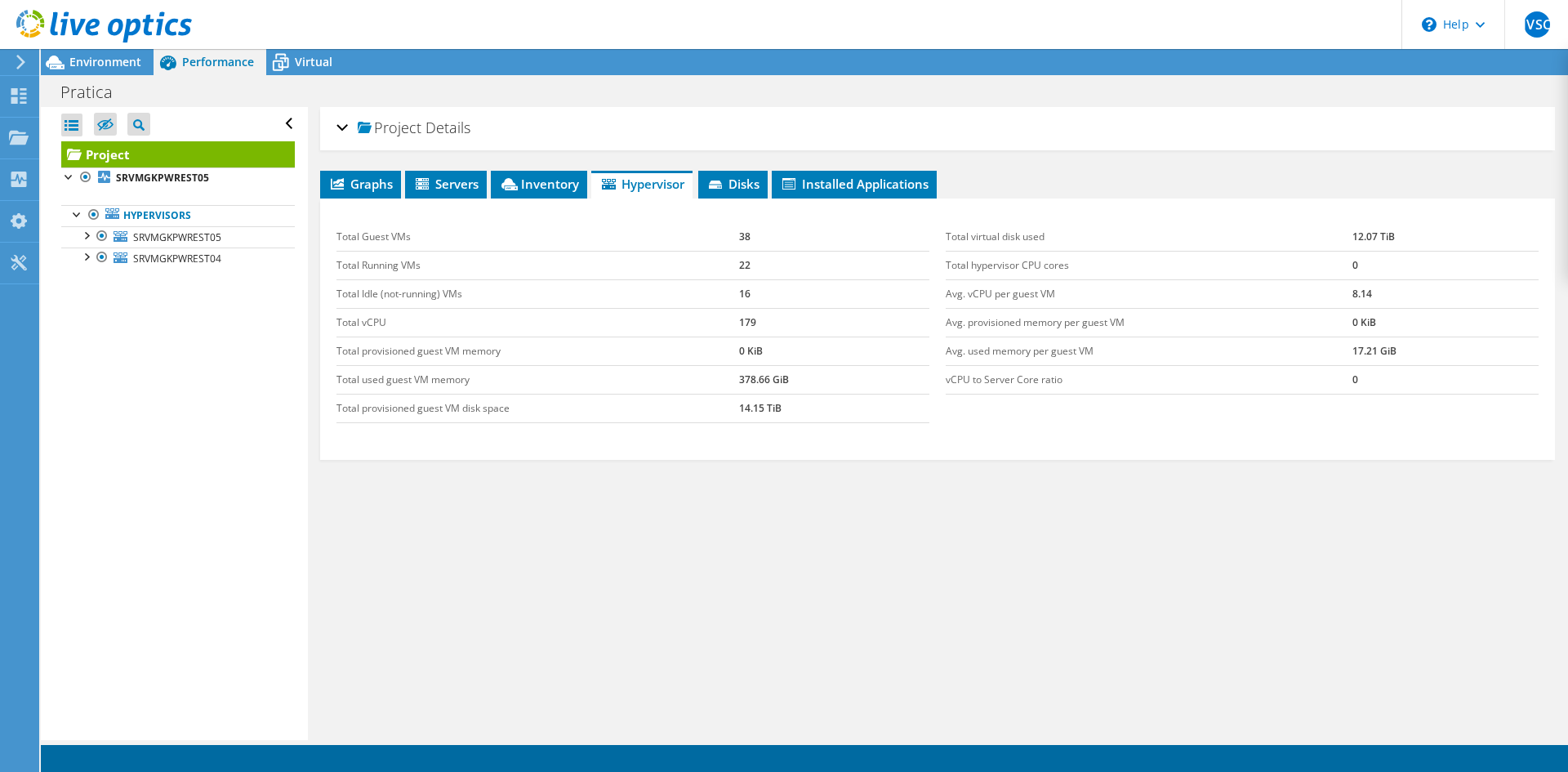
click at [335, 429] on div "Total Guest VMs 38 Total Running VMs 22 Total Idle (not-running) VMs 16 Total v…" at bounding box center [633, 323] width 609 height 233
click at [190, 232] on span "SRVMGKPWREST05" at bounding box center [177, 236] width 88 height 13
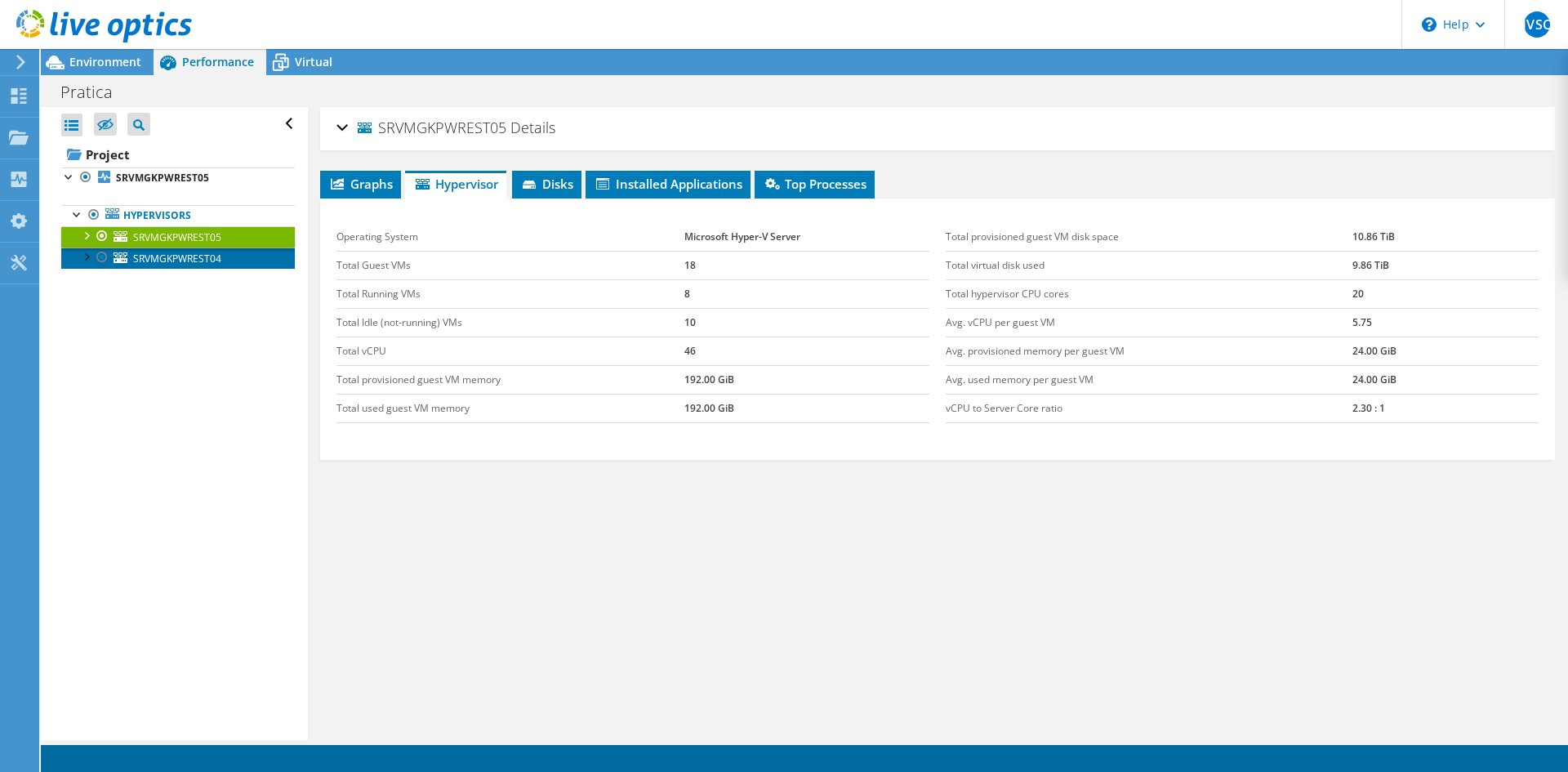
click at [159, 254] on span "SRVMGKPWREST04" at bounding box center [177, 258] width 88 height 13
click at [178, 234] on span "SRVMGKPWREST05" at bounding box center [177, 236] width 88 height 13
click at [357, 184] on span "Graphs" at bounding box center [360, 183] width 65 height 16
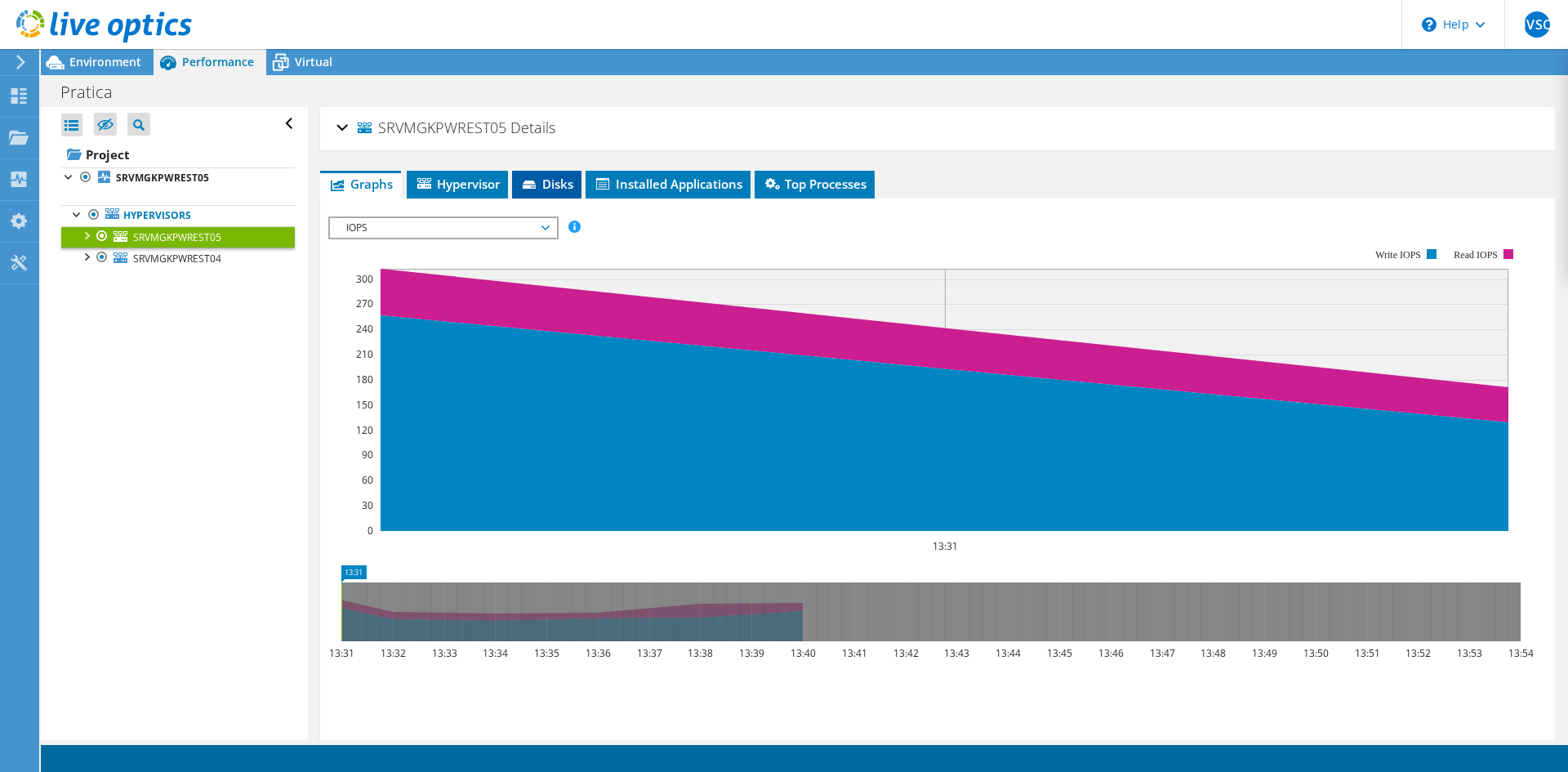
click at [531, 173] on li "Disks" at bounding box center [546, 184] width 69 height 28
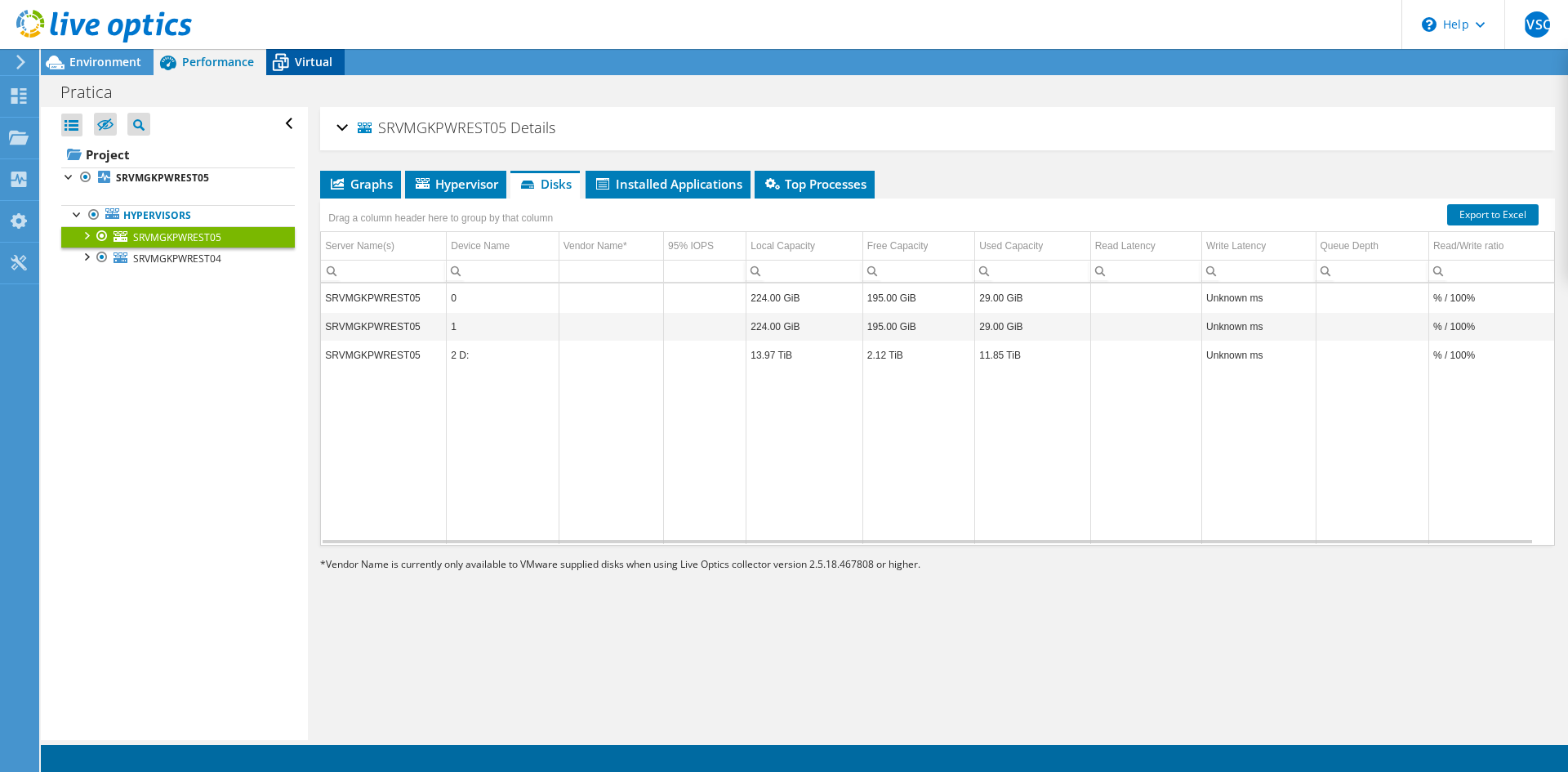
click at [288, 58] on icon at bounding box center [280, 63] width 29 height 29
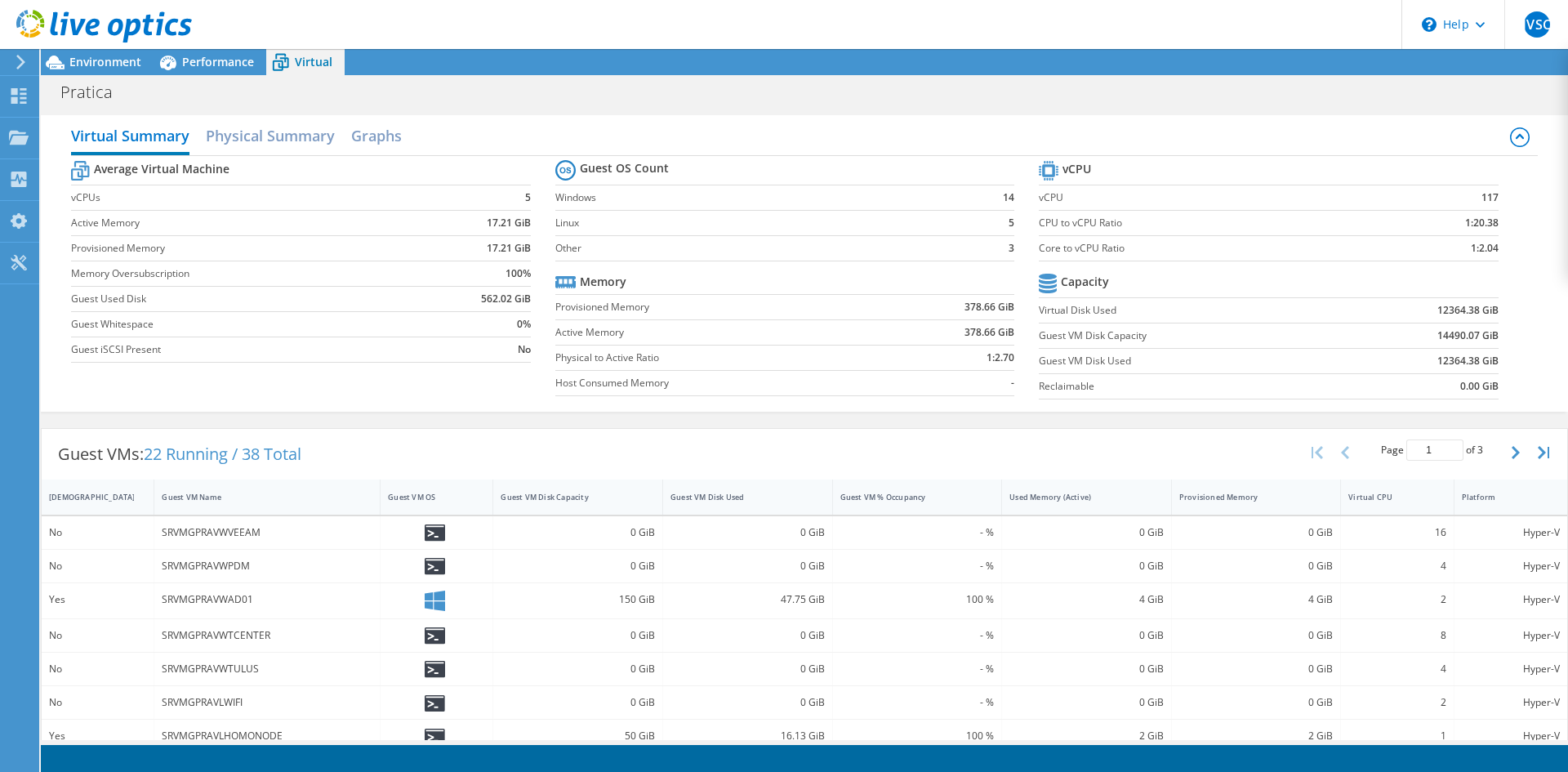
drag, startPoint x: 245, startPoint y: 139, endPoint x: 556, endPoint y: 129, distance: 311.2
click at [556, 129] on div "Virtual Summary Physical Summary Graphs" at bounding box center [803, 138] width 1466 height 37
drag, startPoint x: 268, startPoint y: 126, endPoint x: 245, endPoint y: 127, distance: 23.0
click at [259, 133] on h2 "Physical Summary" at bounding box center [270, 138] width 129 height 36
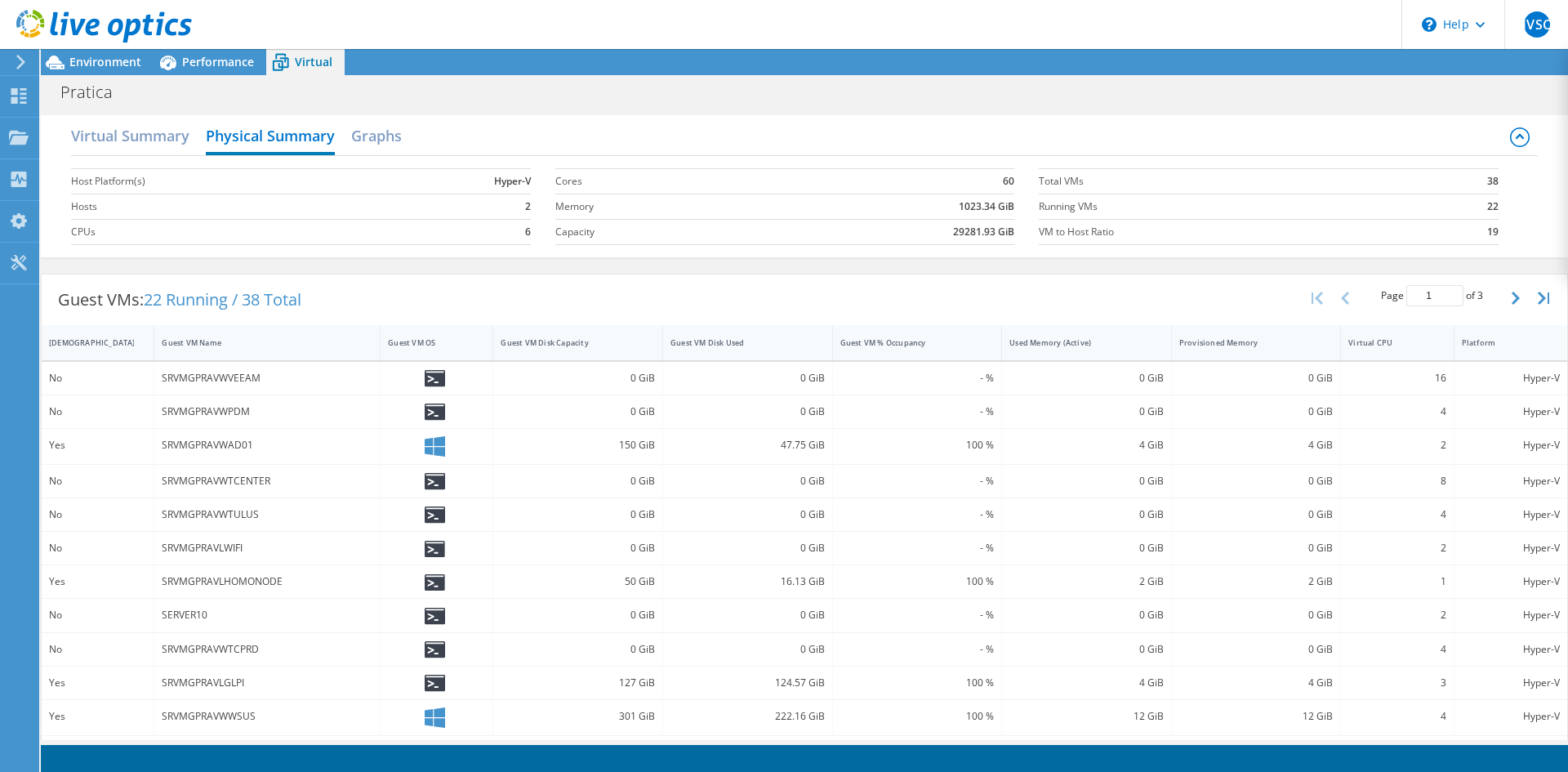
click at [411, 147] on div "Virtual Summary Physical Summary Graphs" at bounding box center [803, 138] width 1466 height 37
click at [385, 141] on h2 "Graphs" at bounding box center [376, 138] width 50 height 36
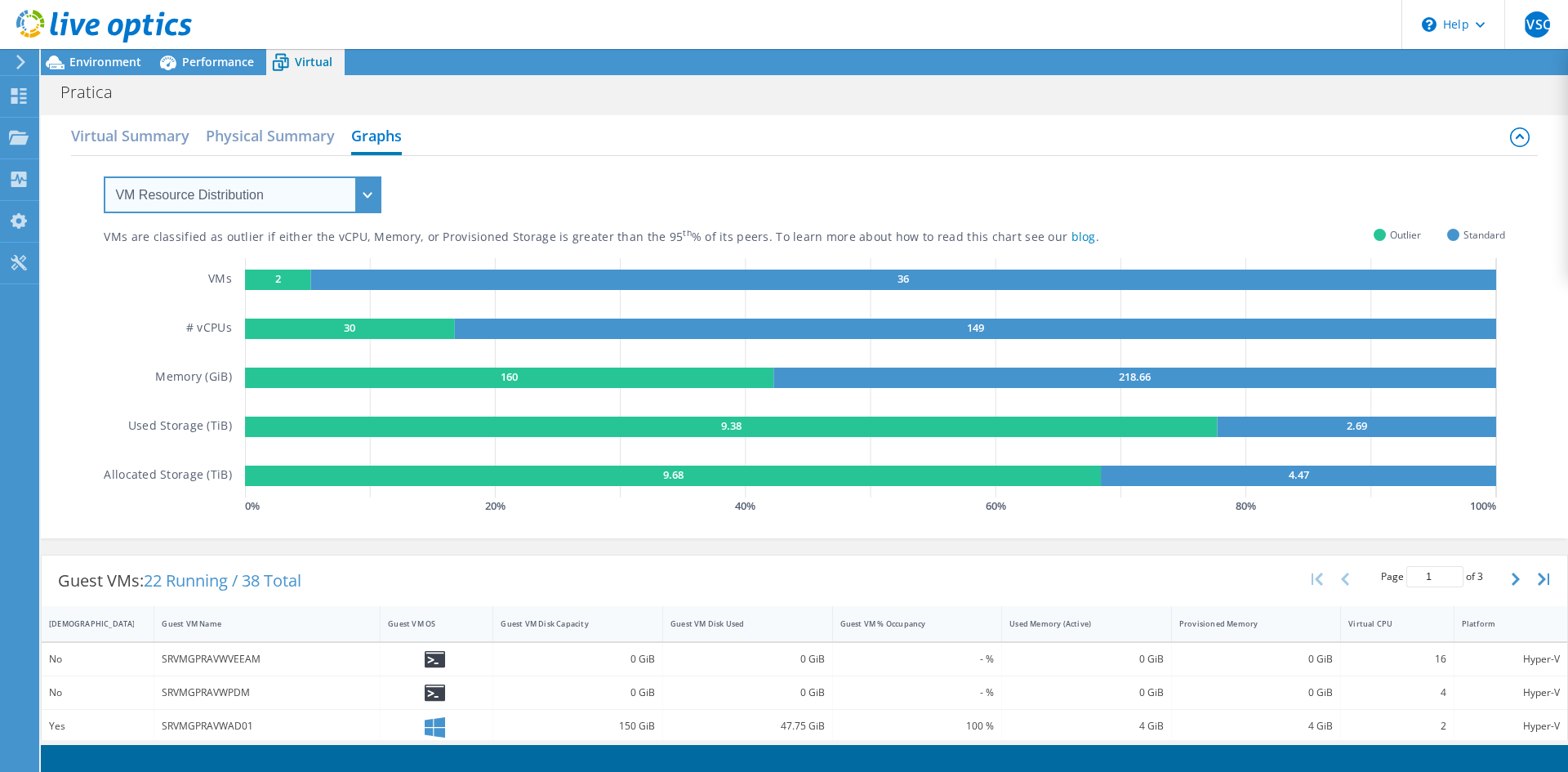
click at [353, 196] on select "VM Resource Distribution Provisioning Contrast Over Provisioning" at bounding box center [242, 194] width 278 height 37
